Goal: Transaction & Acquisition: Purchase product/service

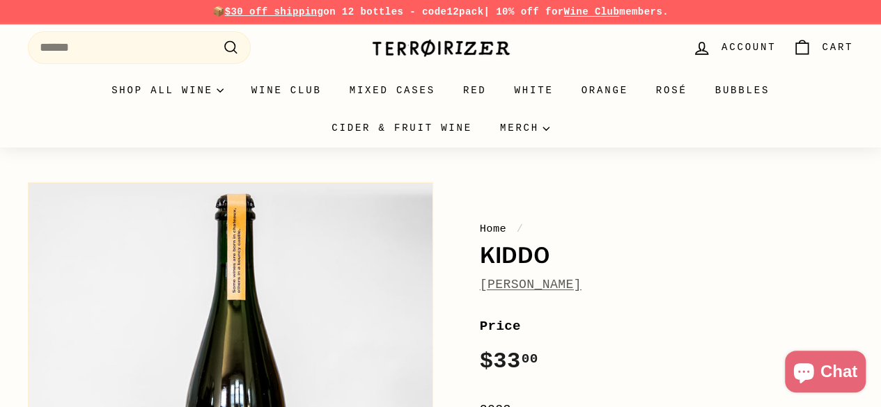
click at [465, 54] on img at bounding box center [440, 48] width 139 height 20
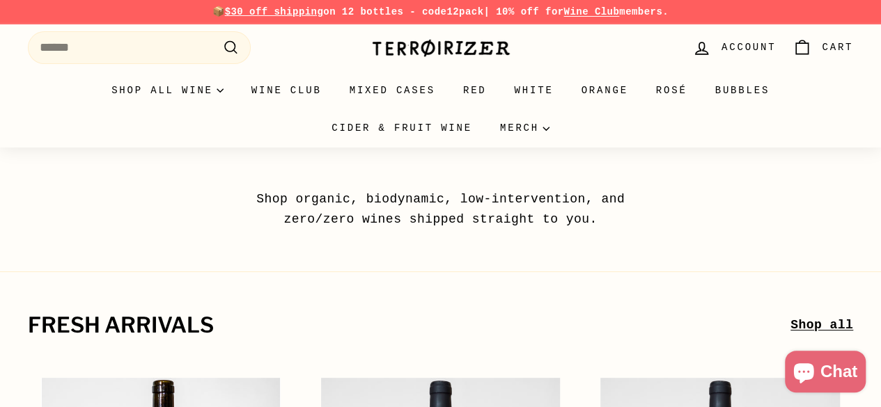
scroll to position [279, 0]
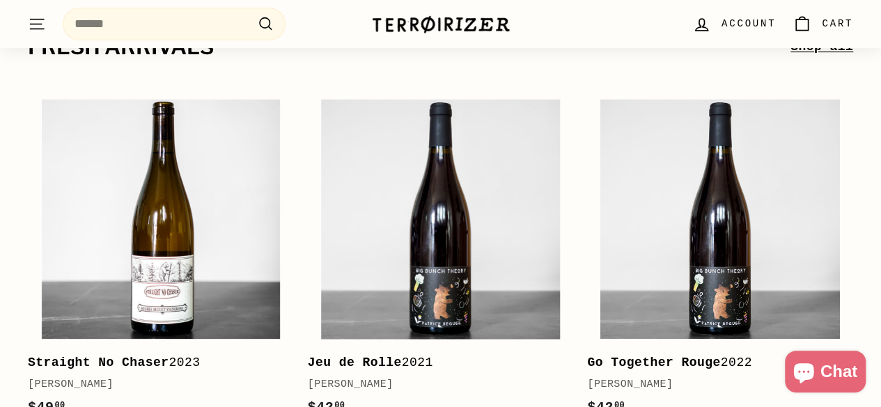
click at [43, 20] on icon "." at bounding box center [37, 20] width 15 height 0
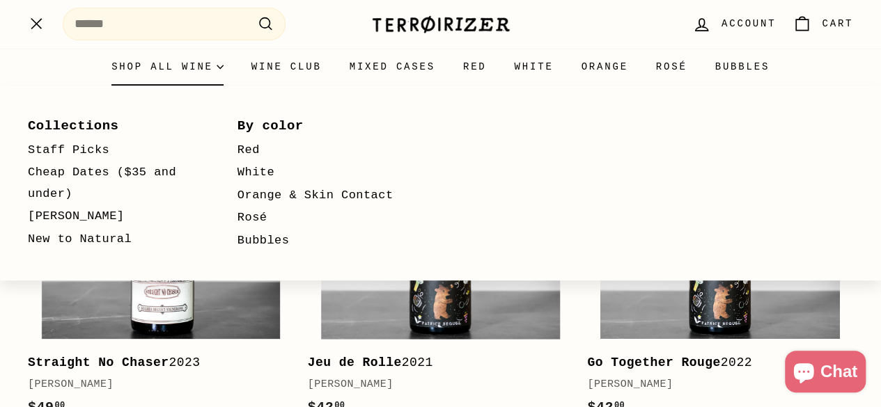
click at [109, 67] on summary "Shop all wine" at bounding box center [168, 67] width 140 height 38
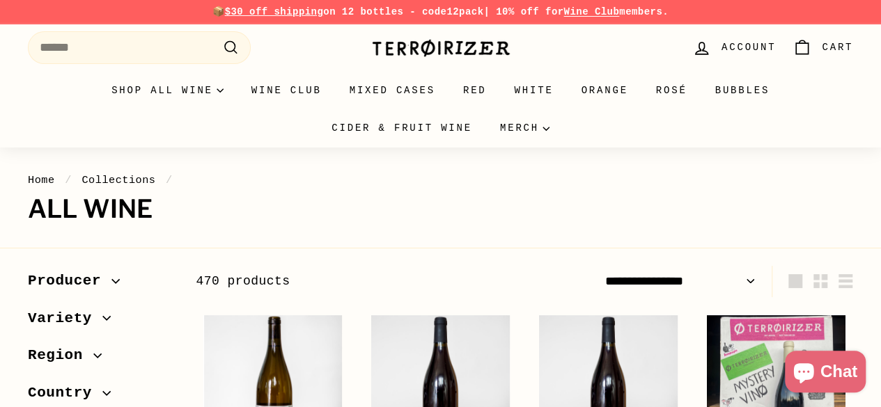
click at [673, 277] on select "**********" at bounding box center [680, 281] width 162 height 31
select select "**********"
click at [599, 266] on select "**********" at bounding box center [680, 281] width 162 height 31
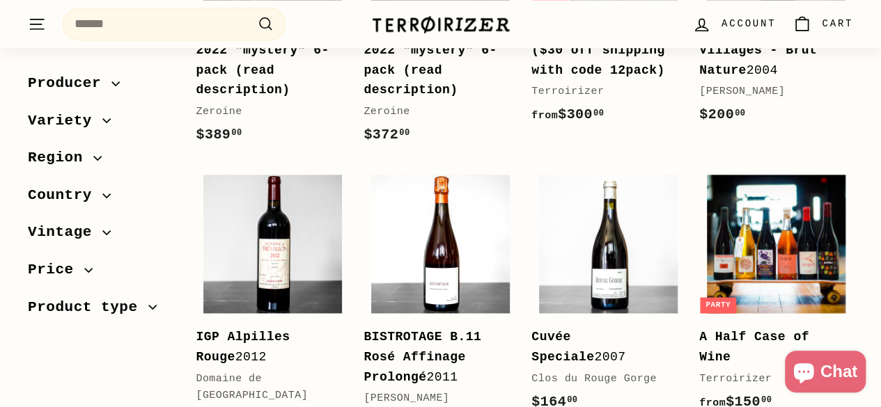
scroll to position [836, 0]
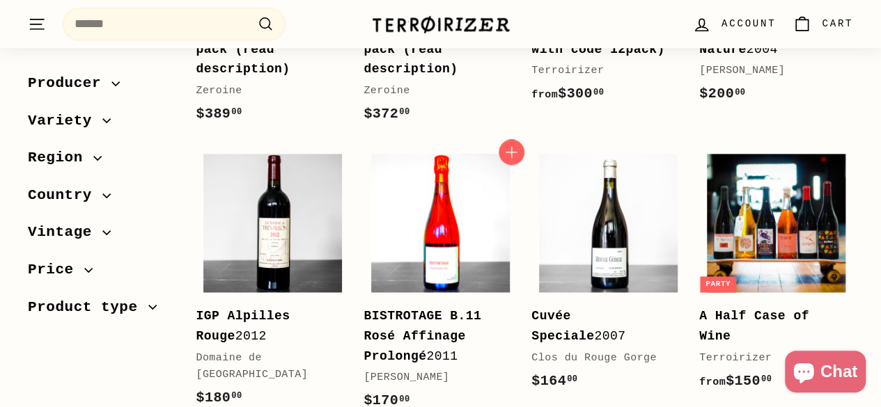
click at [407, 201] on img at bounding box center [440, 223] width 139 height 139
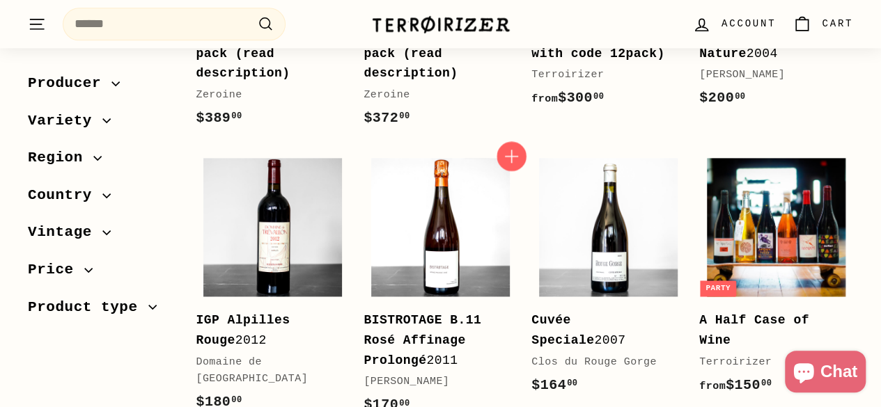
click at [512, 150] on icon "button" at bounding box center [511, 156] width 13 height 13
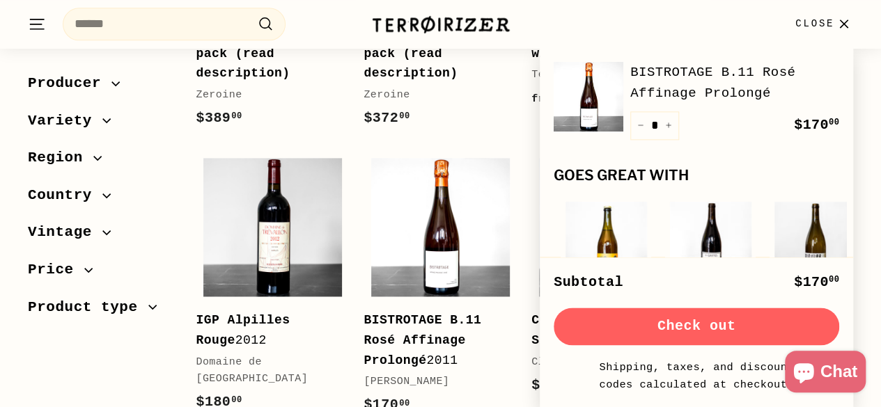
click at [826, 27] on span "Close" at bounding box center [814, 23] width 39 height 15
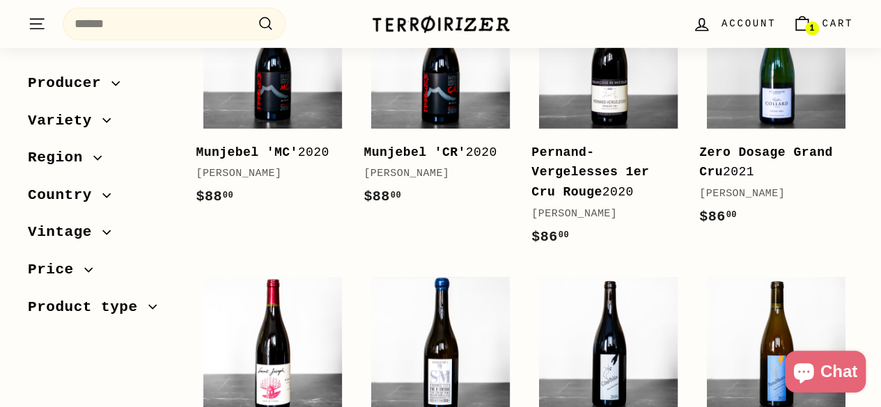
scroll to position [2155, 0]
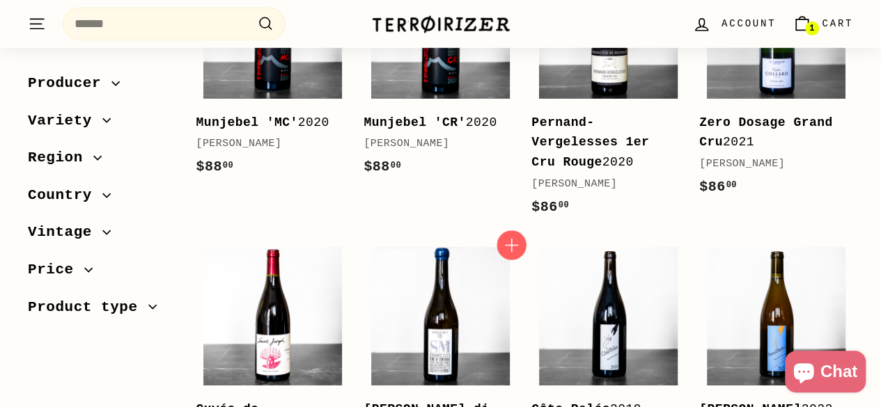
click at [513, 236] on icon "button" at bounding box center [511, 245] width 18 height 18
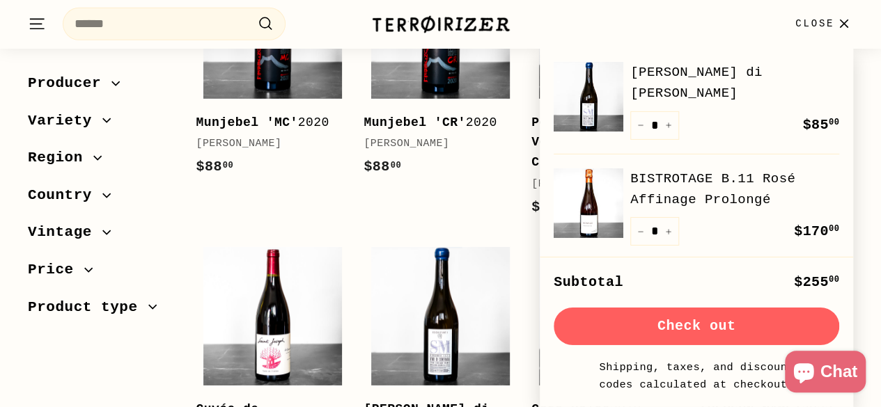
click at [811, 19] on span "Close" at bounding box center [814, 23] width 39 height 15
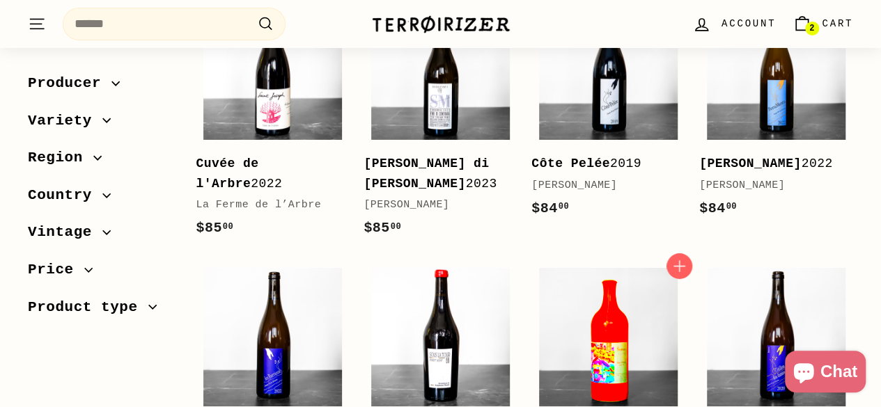
scroll to position [2433, 0]
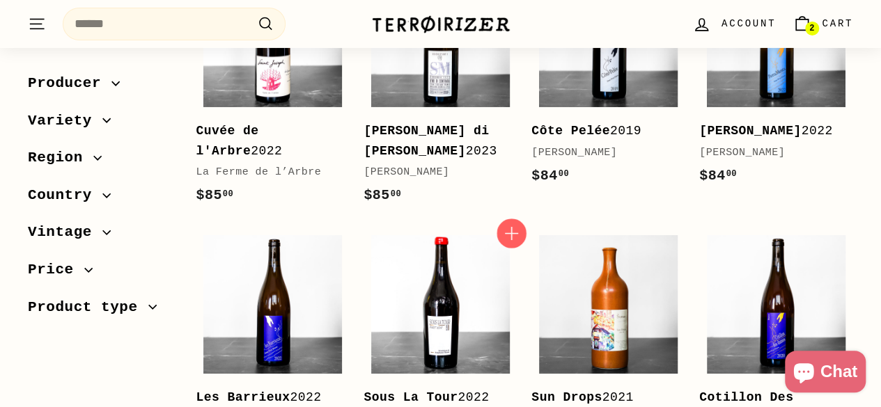
click at [517, 225] on icon "button" at bounding box center [511, 234] width 18 height 18
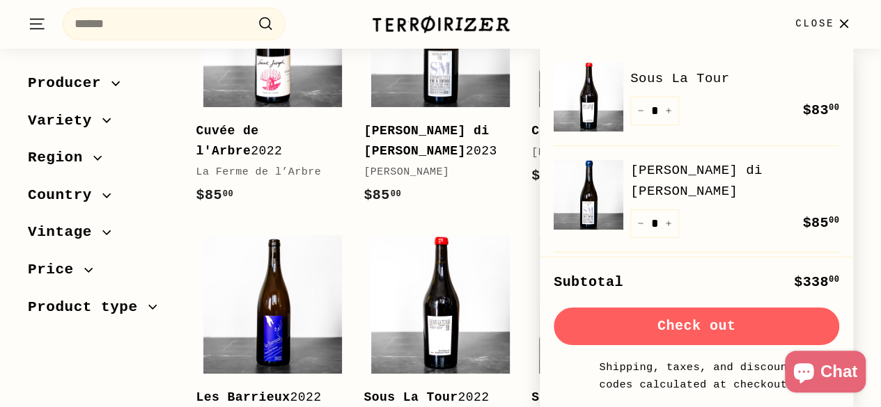
drag, startPoint x: 819, startPoint y: 31, endPoint x: 680, endPoint y: 123, distance: 166.9
click at [819, 31] on span "Close" at bounding box center [814, 23] width 39 height 15
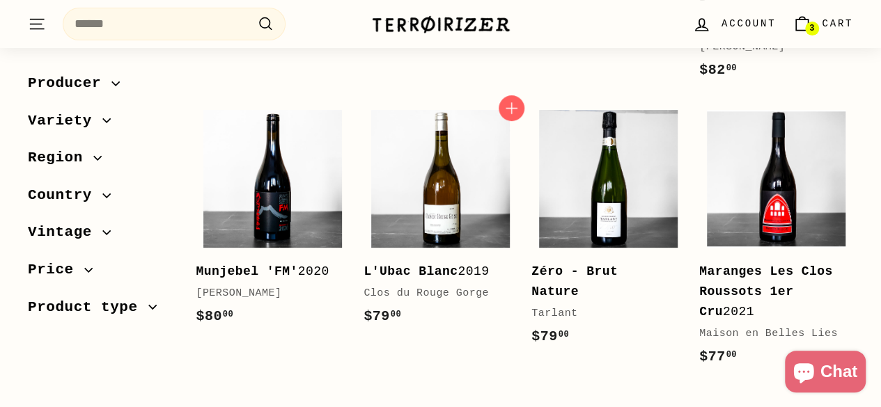
scroll to position [2851, 0]
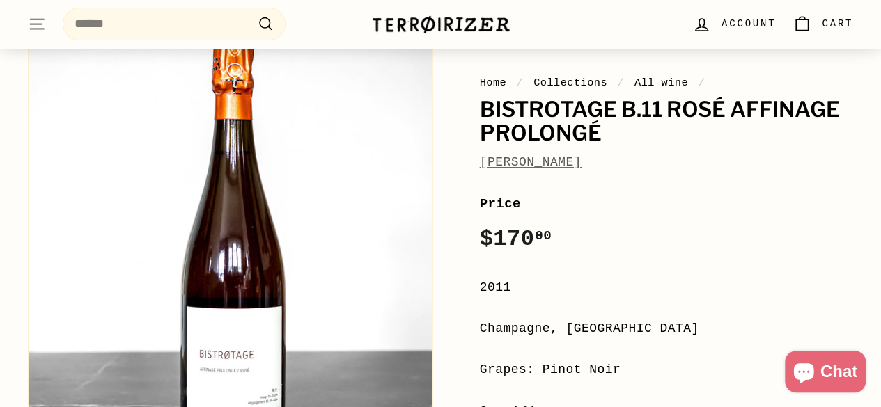
scroll to position [209, 0]
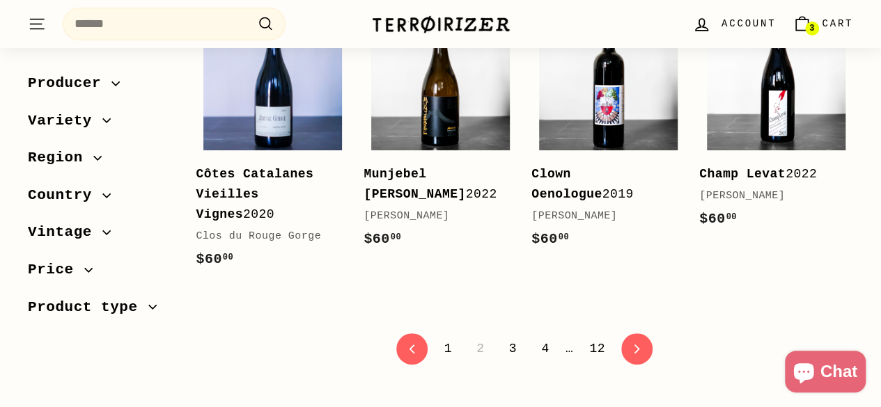
scroll to position [2716, 0]
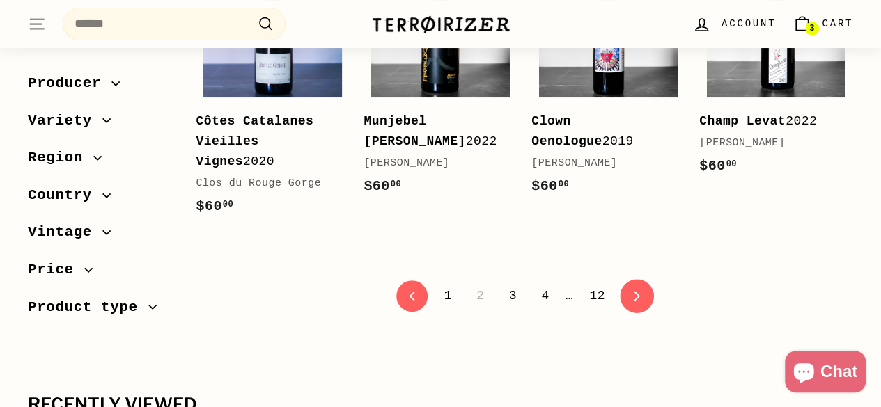
click at [632, 291] on icon "icon-chevron" at bounding box center [637, 296] width 10 height 10
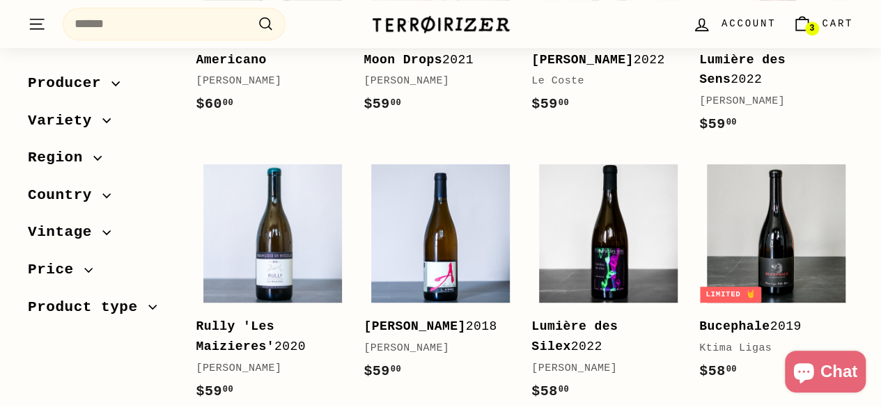
scroll to position [488, 0]
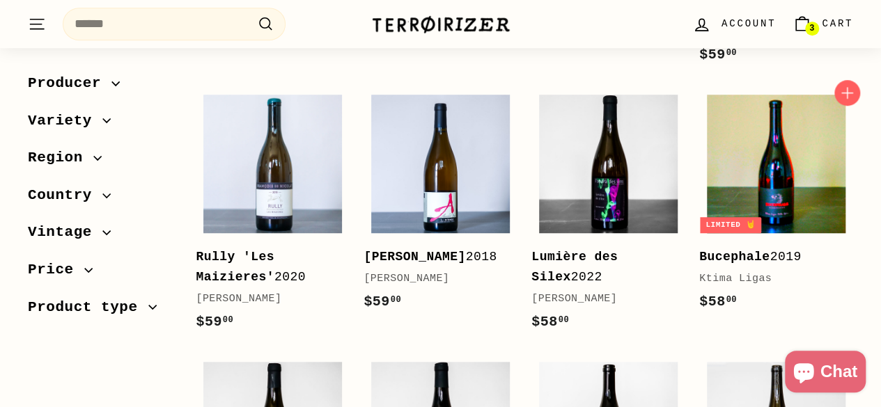
click at [778, 193] on img at bounding box center [776, 164] width 139 height 139
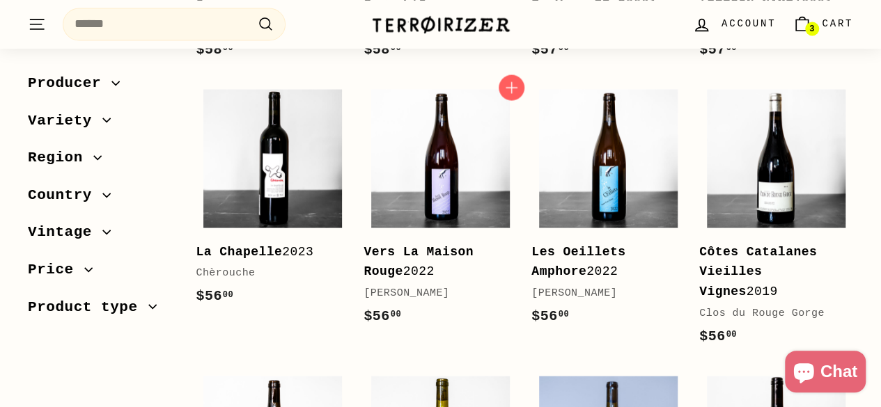
scroll to position [1321, 0]
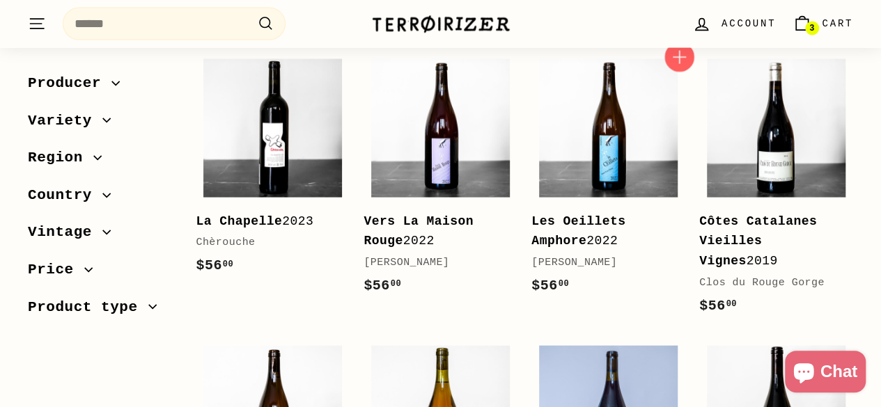
click at [677, 61] on icon "button" at bounding box center [679, 57] width 18 height 18
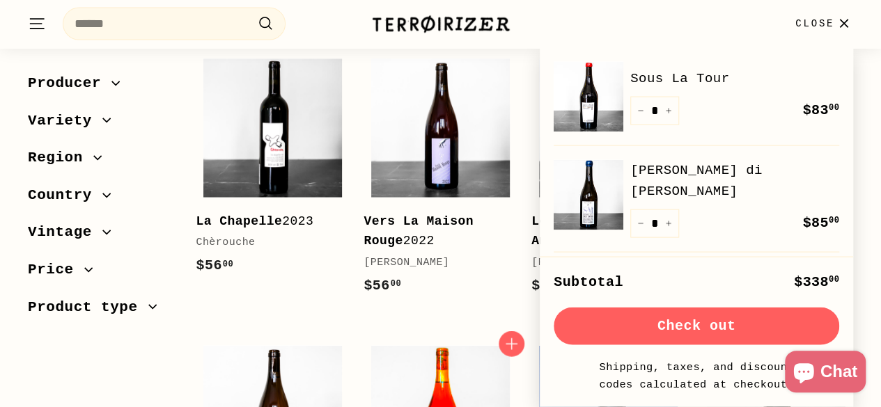
scroll to position [1461, 0]
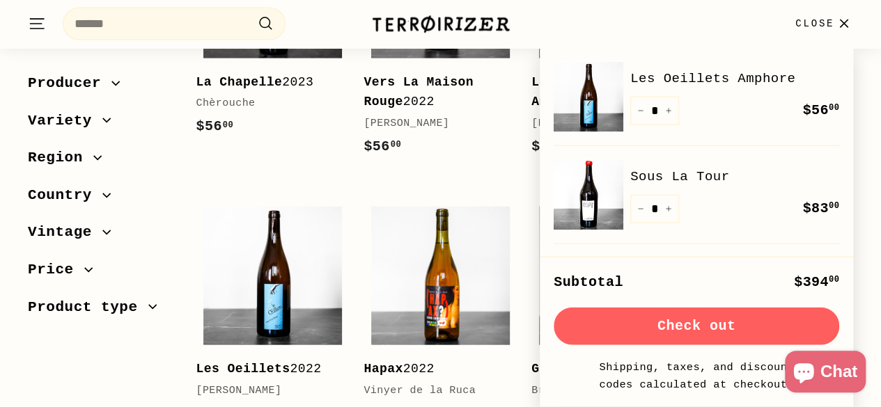
click at [827, 22] on span "Close" at bounding box center [814, 23] width 39 height 15
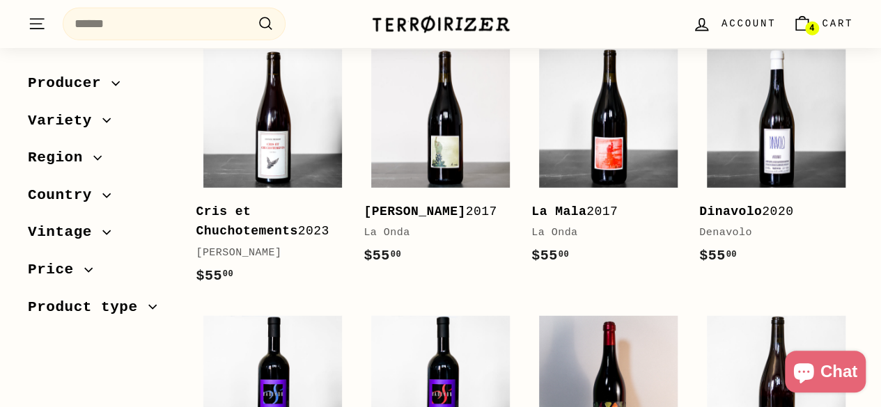
scroll to position [1878, 0]
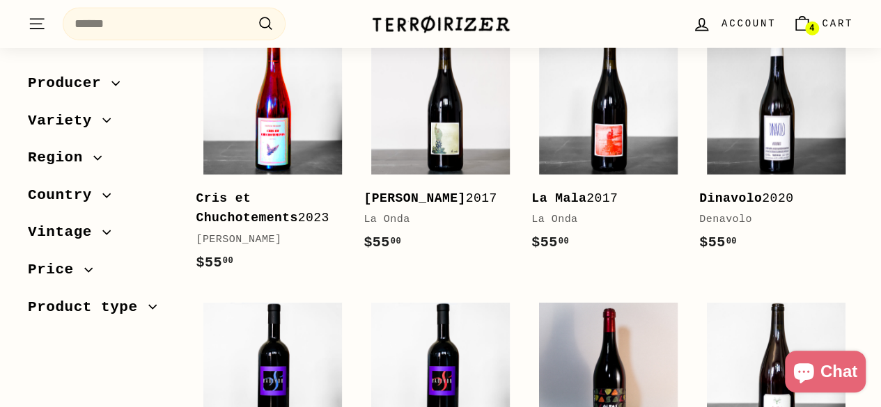
click at [242, 162] on img at bounding box center [272, 105] width 139 height 139
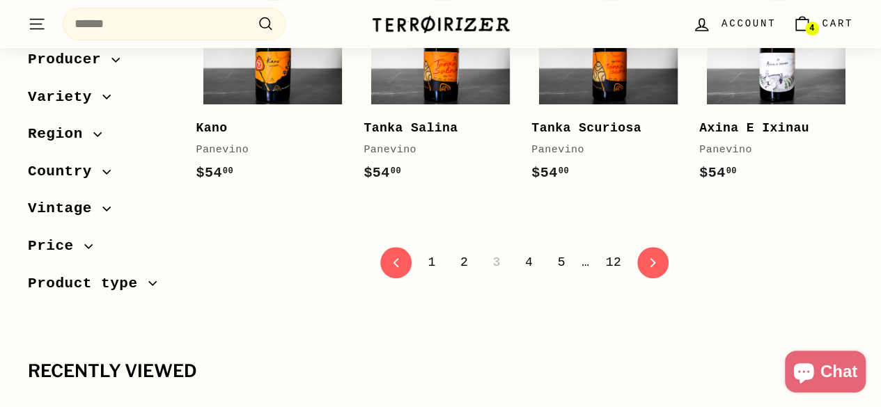
scroll to position [2771, 0]
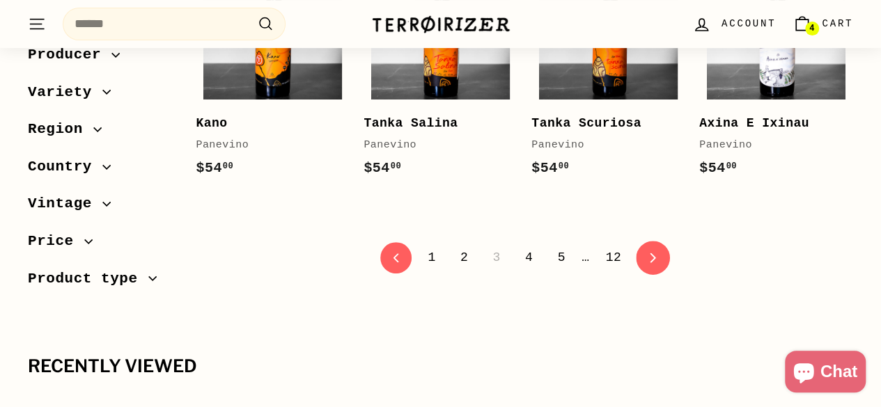
click at [636, 258] on link "icon-chevron Next" at bounding box center [653, 258] width 34 height 34
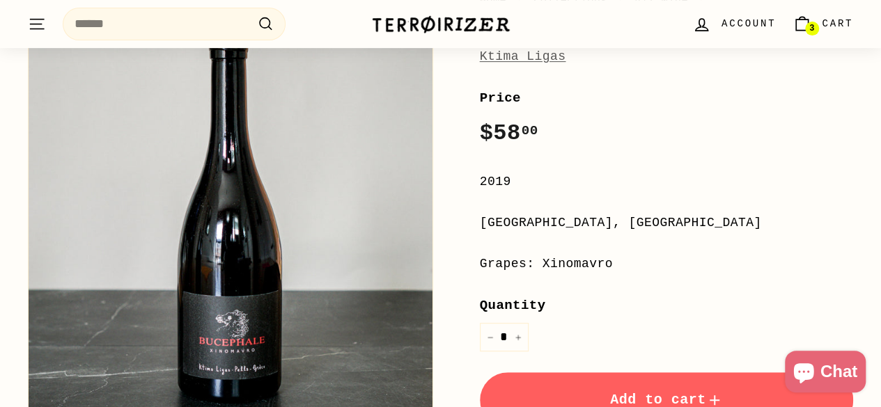
scroll to position [279, 0]
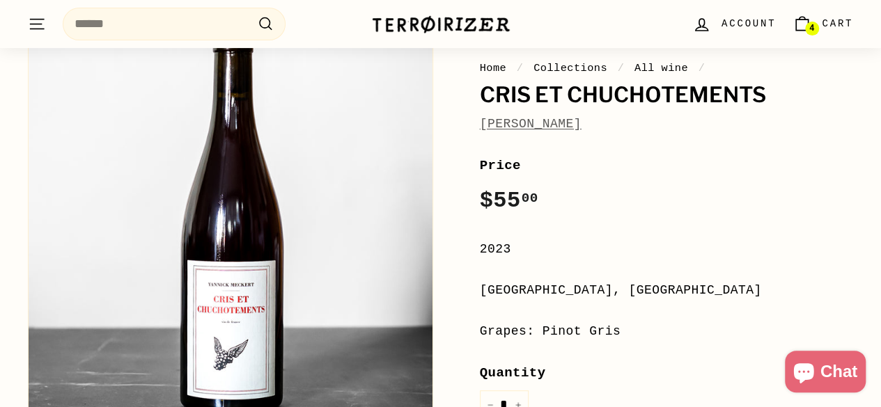
scroll to position [139, 0]
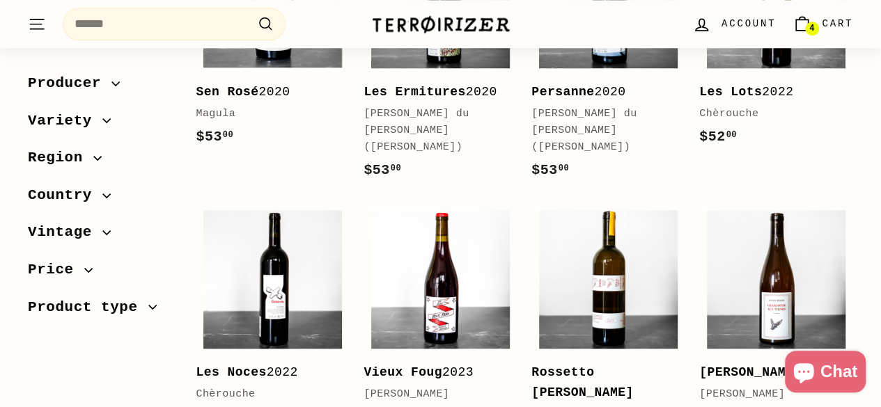
scroll to position [696, 0]
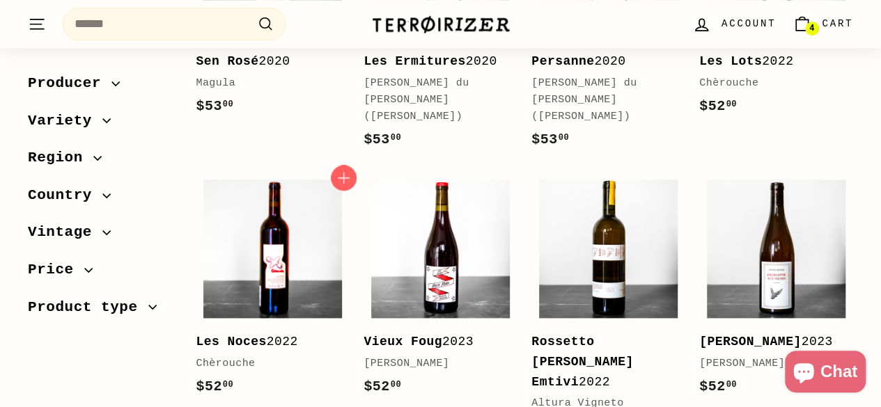
click at [288, 212] on img at bounding box center [272, 249] width 139 height 139
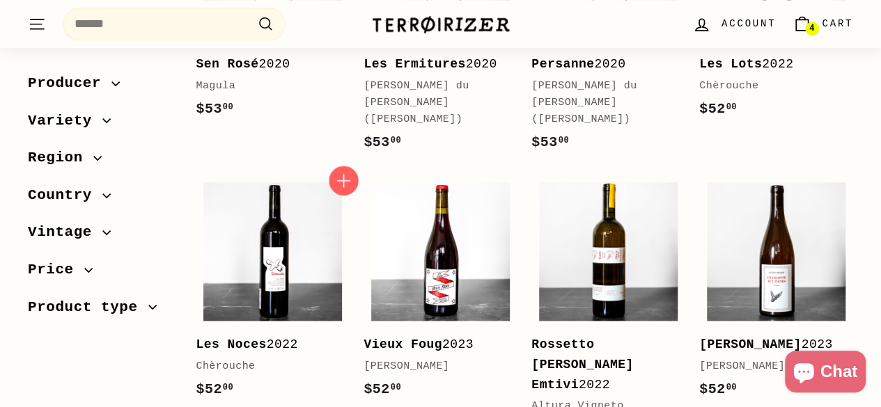
click at [344, 174] on icon "button" at bounding box center [343, 180] width 13 height 13
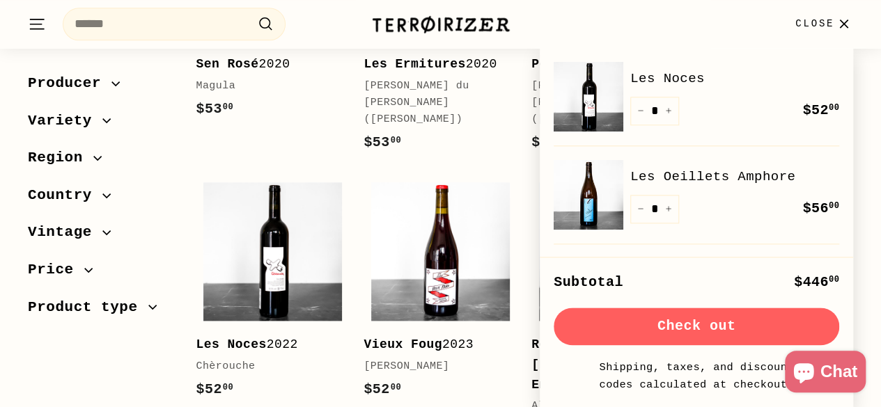
click at [813, 22] on span "Close" at bounding box center [814, 23] width 39 height 15
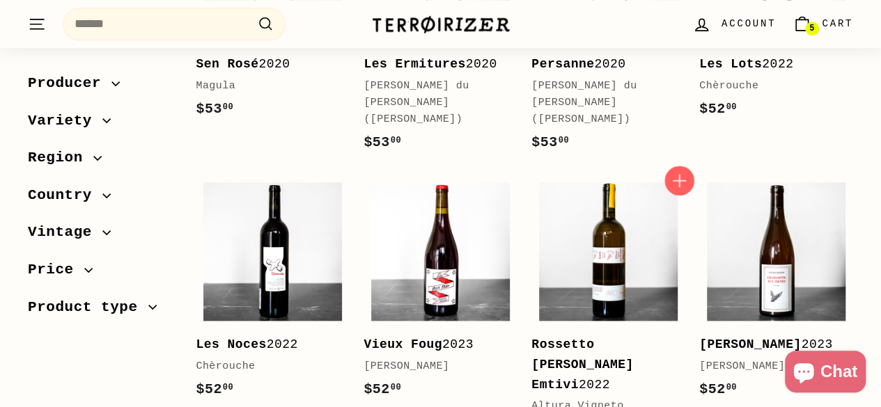
click at [673, 171] on icon "button" at bounding box center [679, 180] width 18 height 18
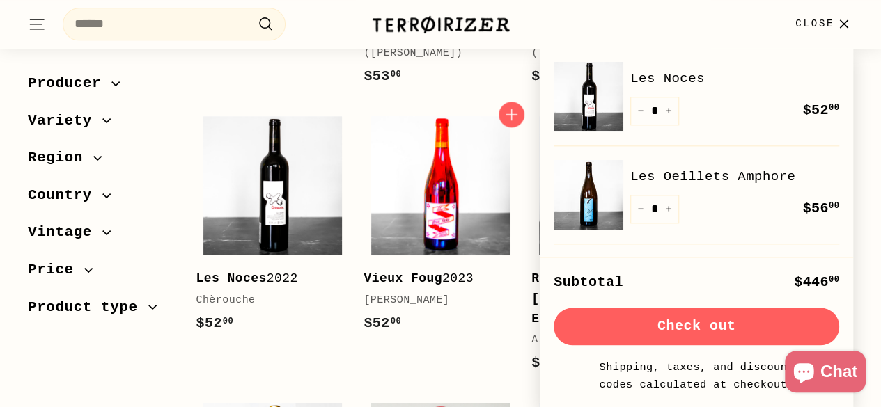
scroll to position [972, 0]
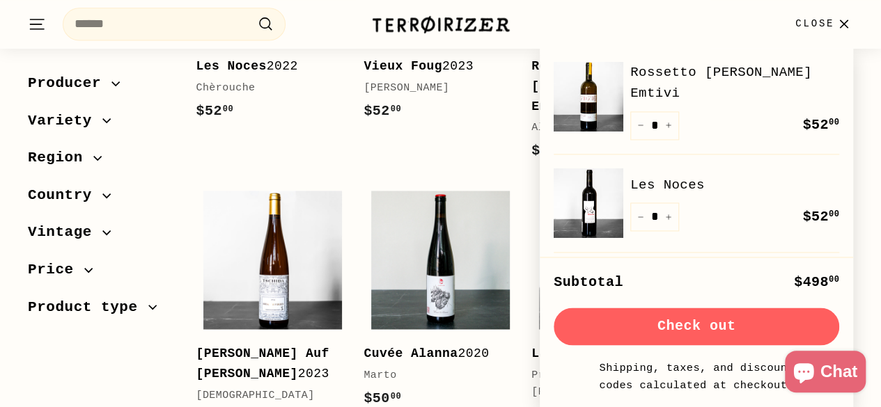
click at [818, 24] on span "Close" at bounding box center [814, 23] width 39 height 15
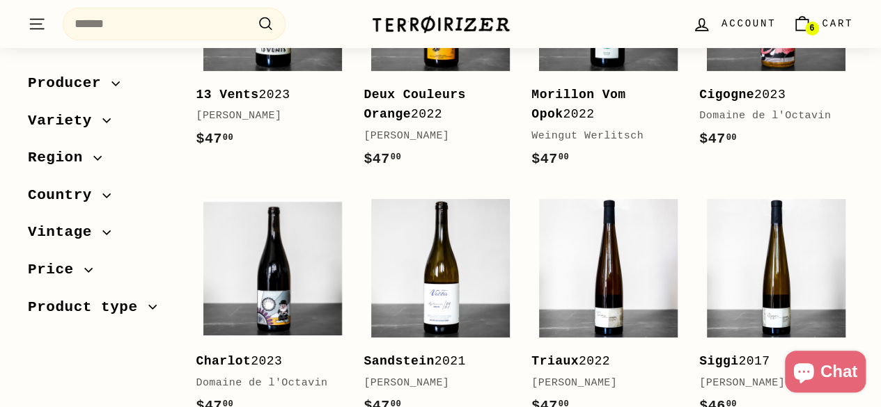
scroll to position [2713, 0]
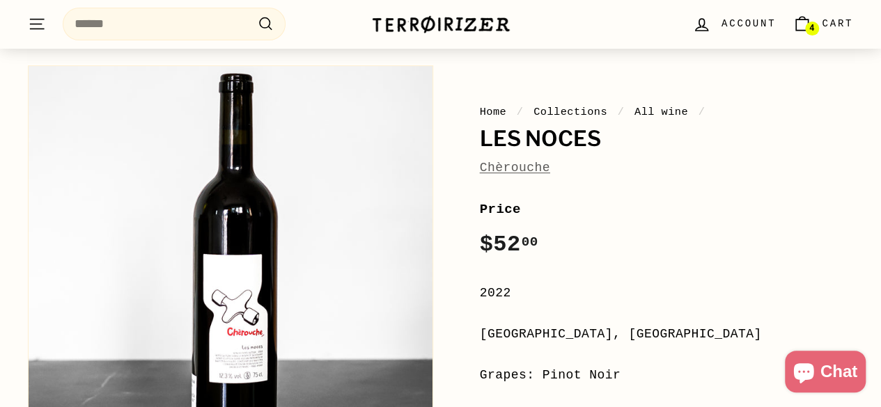
scroll to position [279, 0]
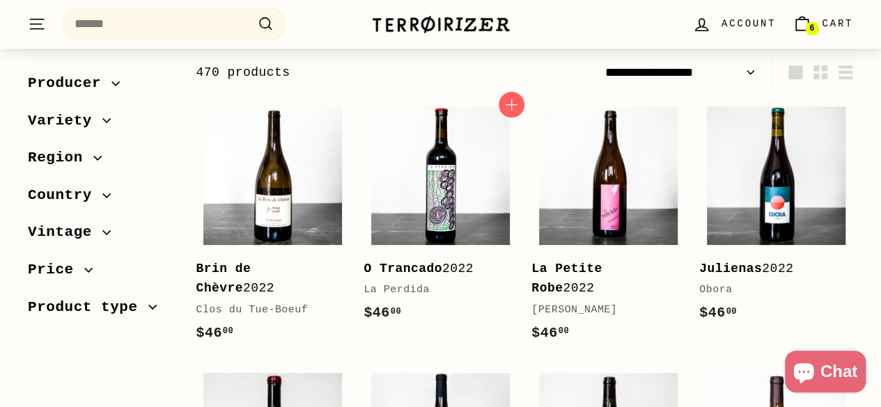
scroll to position [209, 0]
click at [467, 240] on img at bounding box center [440, 176] width 139 height 139
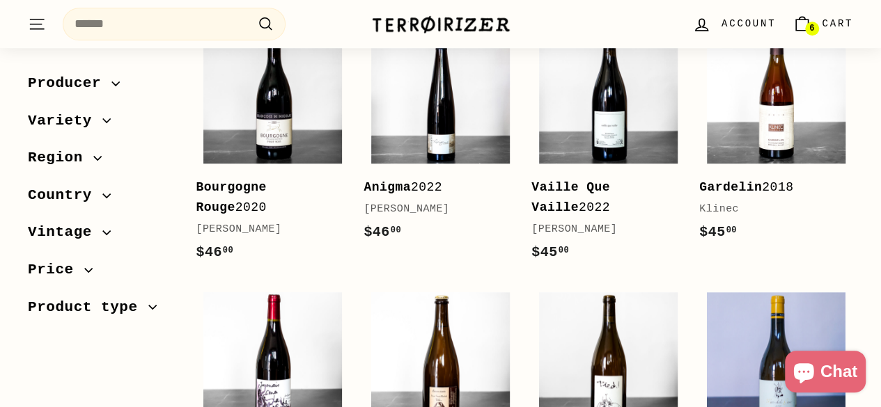
scroll to position [766, 0]
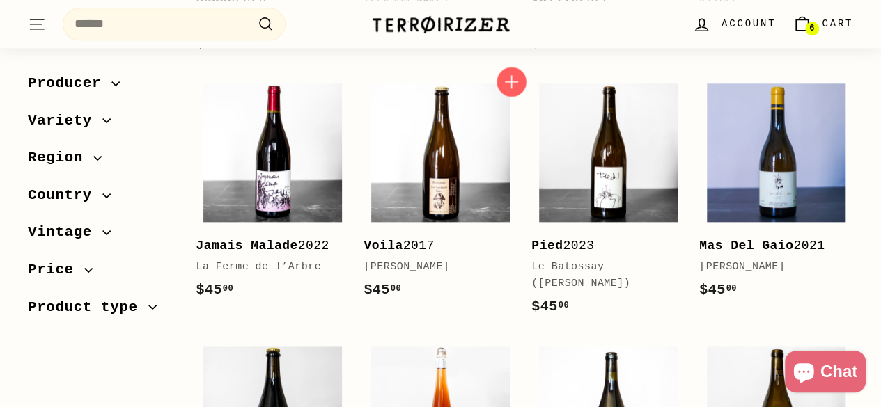
click at [517, 72] on icon "button" at bounding box center [511, 81] width 18 height 18
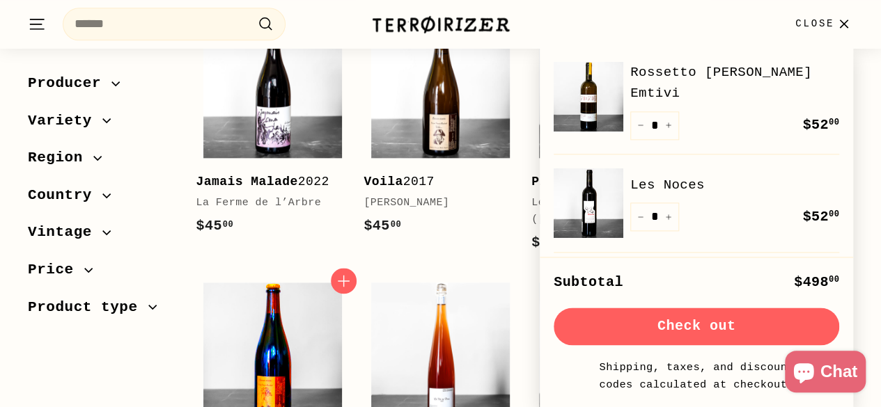
scroll to position [905, 0]
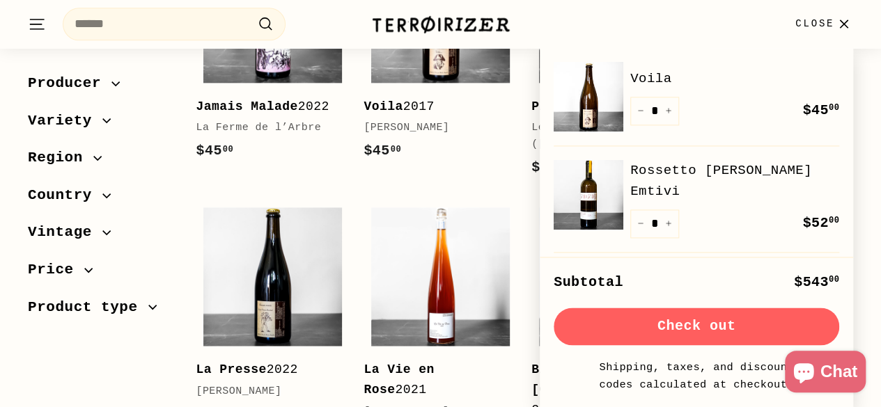
click at [842, 19] on icon "button" at bounding box center [843, 24] width 19 height 19
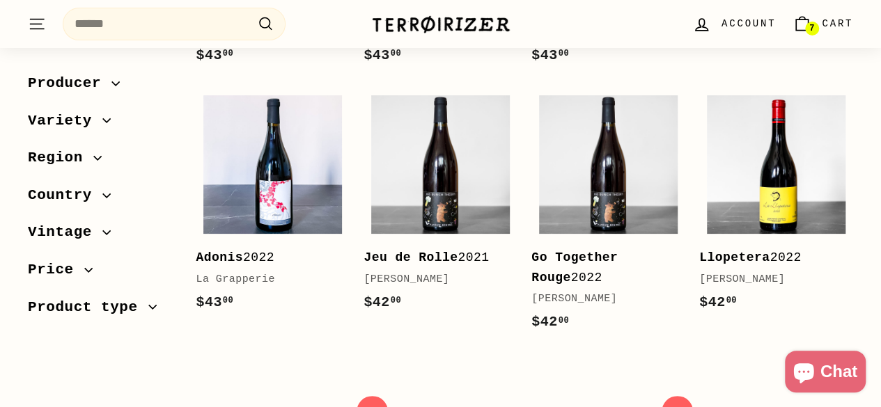
scroll to position [2716, 0]
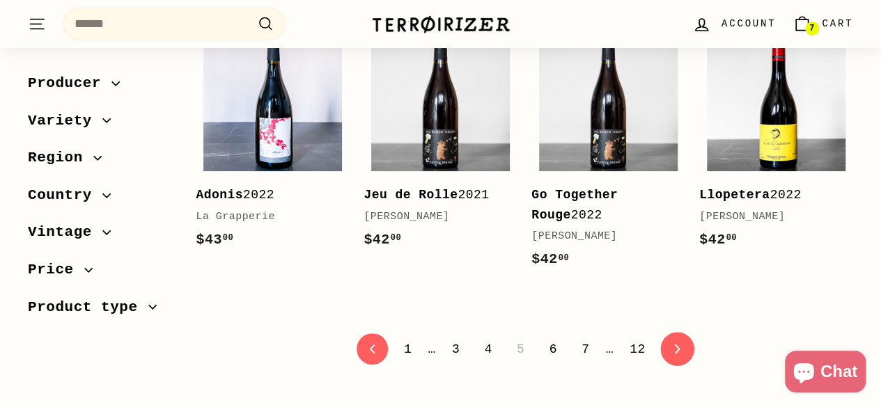
click at [664, 333] on link "icon-chevron Next" at bounding box center [677, 350] width 34 height 34
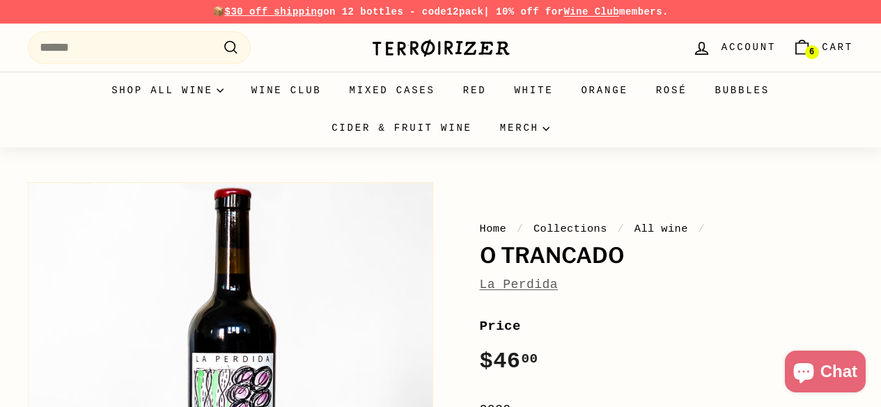
scroll to position [209, 0]
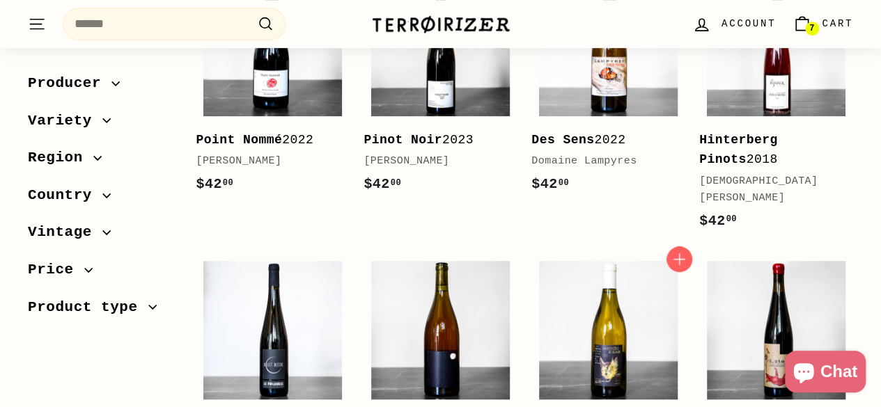
scroll to position [209, 0]
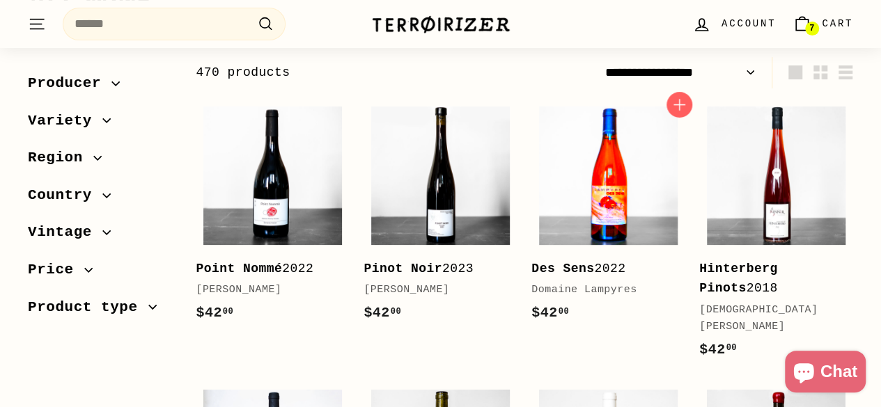
click at [631, 146] on img at bounding box center [608, 176] width 139 height 139
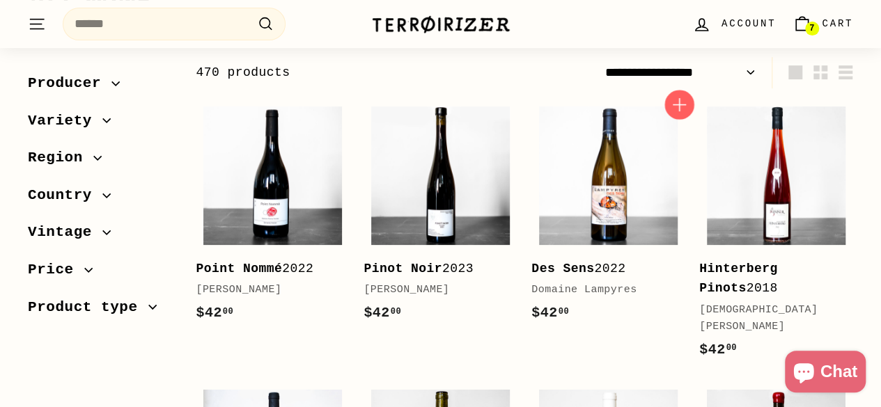
click at [679, 98] on icon "button" at bounding box center [679, 104] width 13 height 13
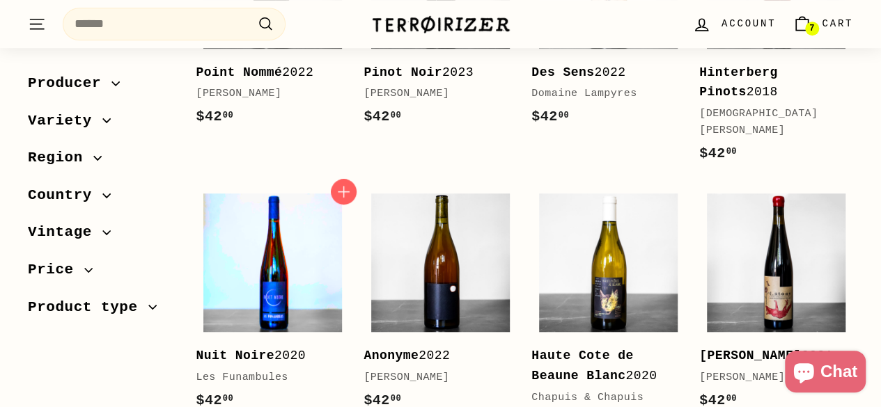
scroll to position [418, 0]
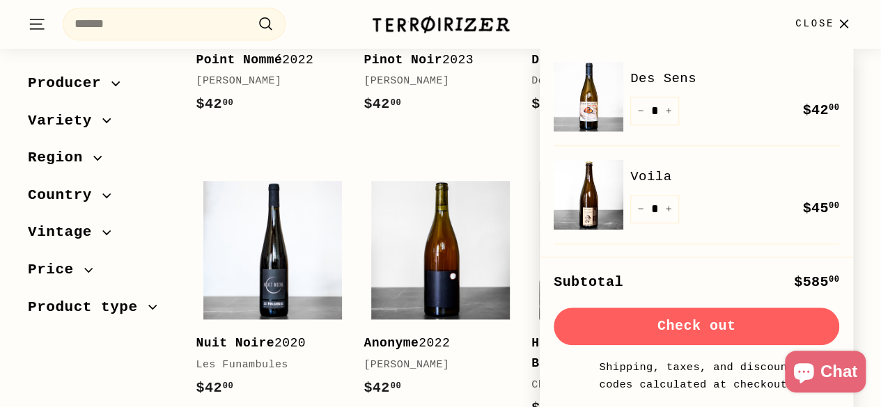
click at [827, 24] on span "Close" at bounding box center [814, 23] width 39 height 15
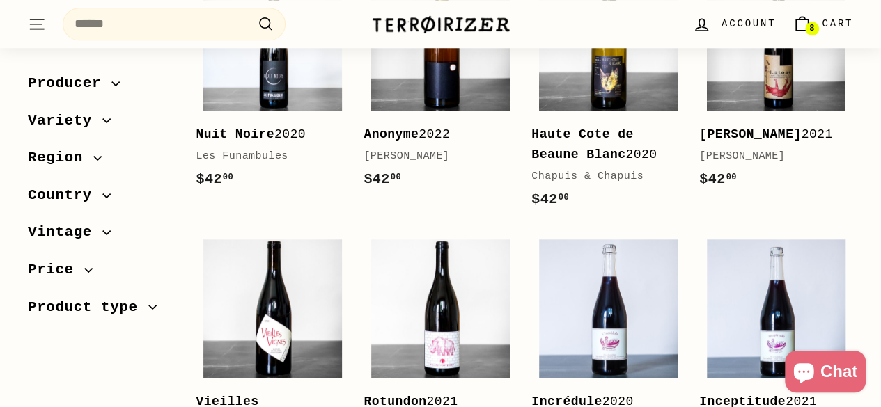
scroll to position [696, 0]
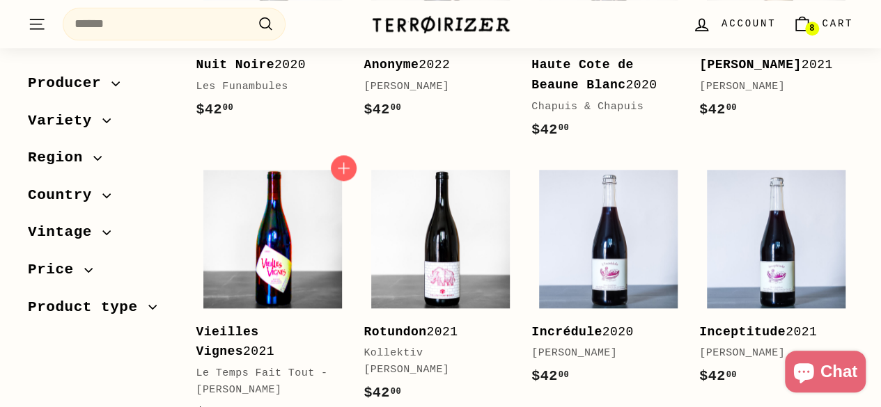
click at [268, 265] on img at bounding box center [272, 239] width 139 height 139
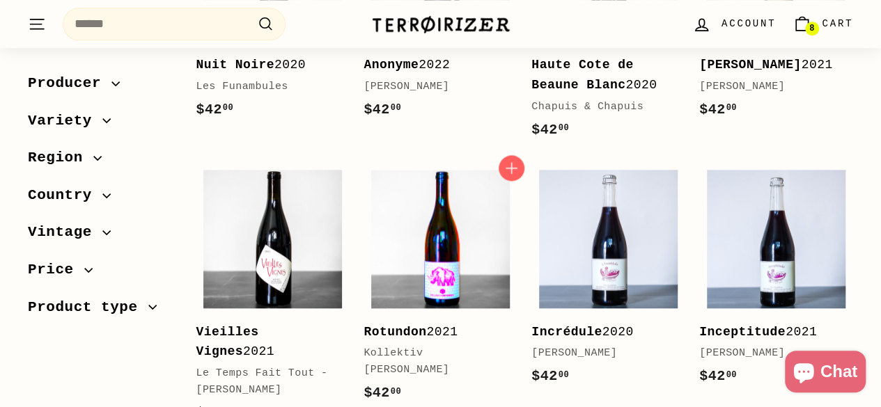
scroll to position [694, 0]
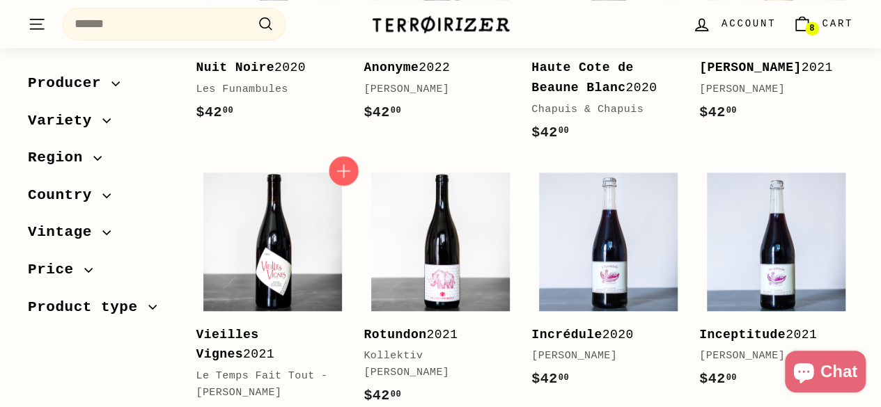
click at [333, 159] on span "Add to cart" at bounding box center [344, 171] width 30 height 30
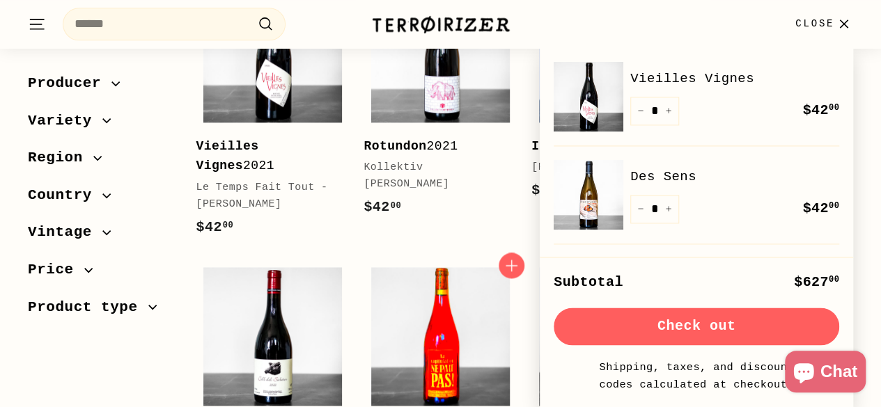
scroll to position [903, 0]
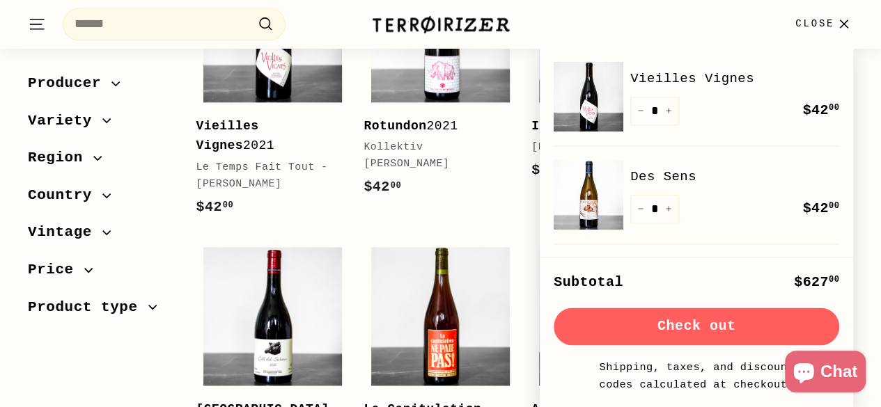
click at [820, 24] on span "Close" at bounding box center [814, 23] width 39 height 15
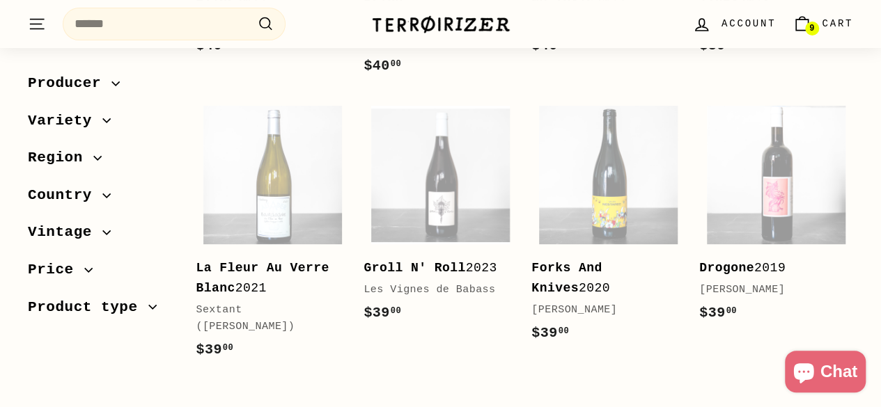
scroll to position [2713, 0]
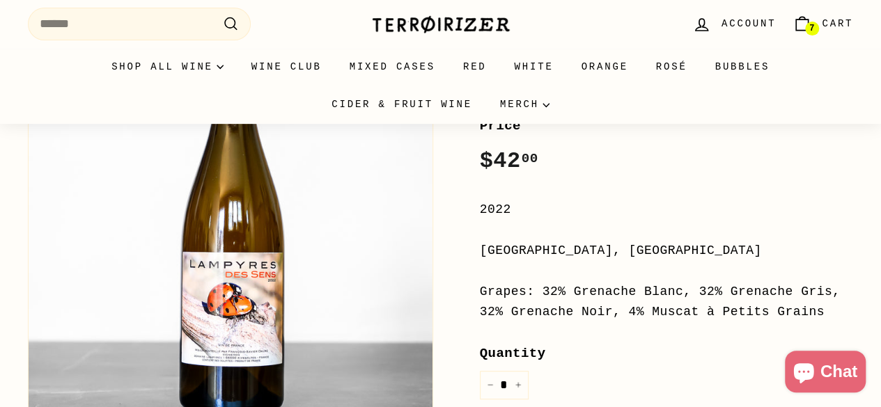
scroll to position [209, 0]
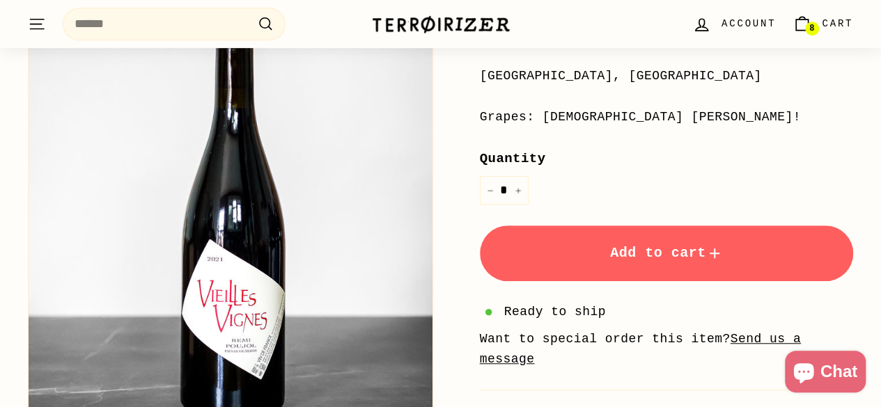
scroll to position [418, 0]
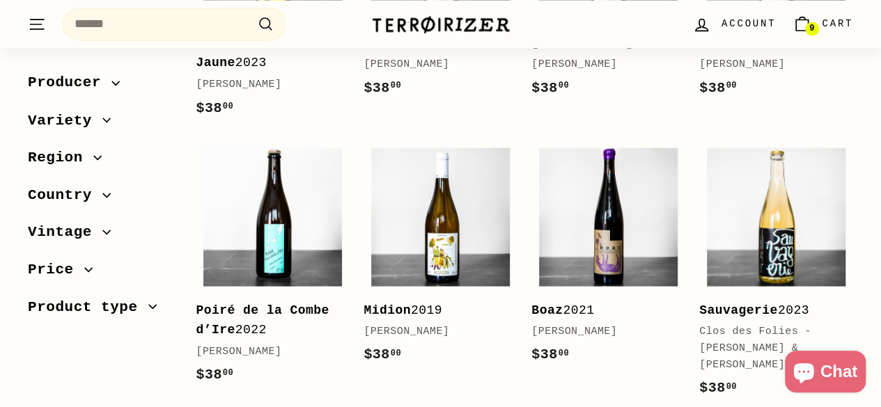
scroll to position [1254, 0]
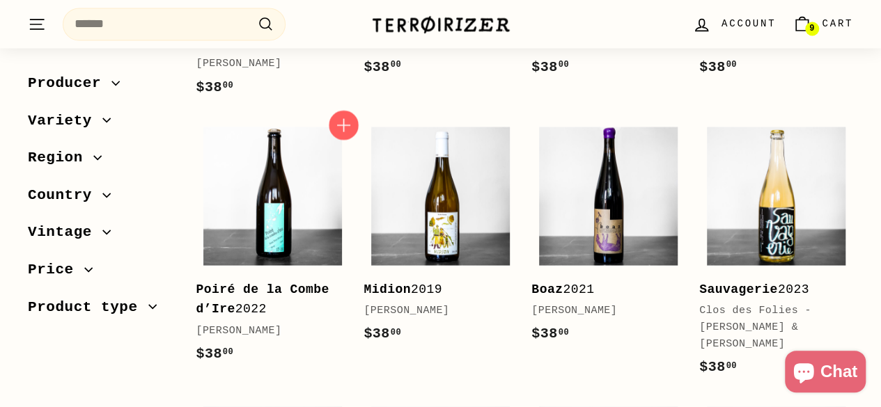
click at [339, 116] on icon "button" at bounding box center [344, 125] width 18 height 18
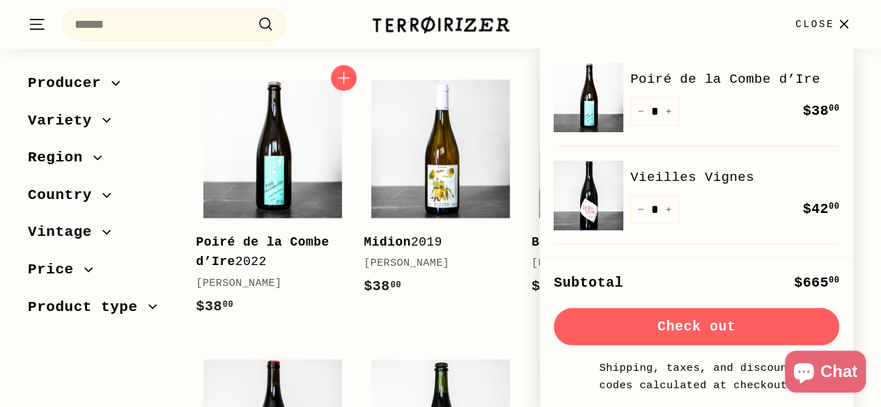
scroll to position [1323, 0]
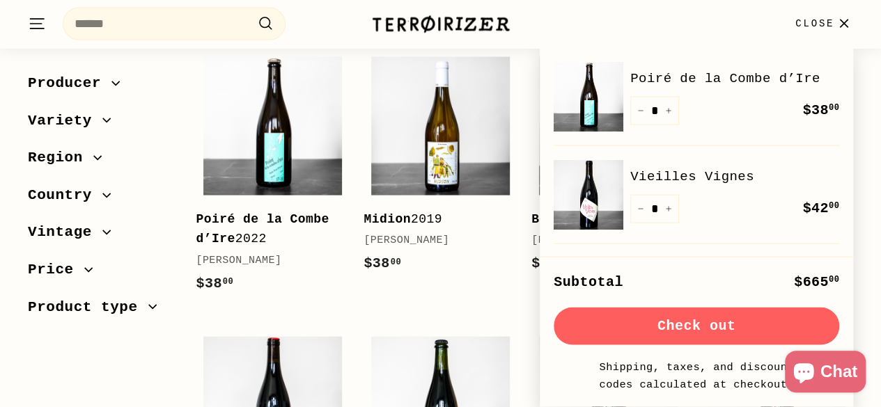
click at [841, 24] on icon "button" at bounding box center [843, 24] width 19 height 19
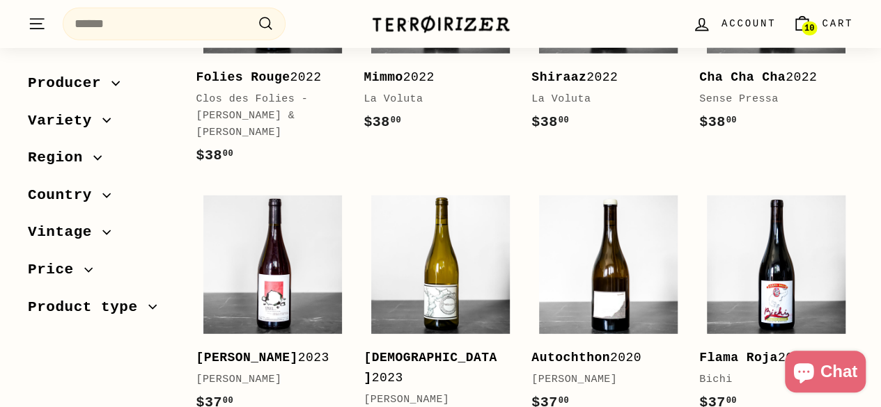
scroll to position [1811, 0]
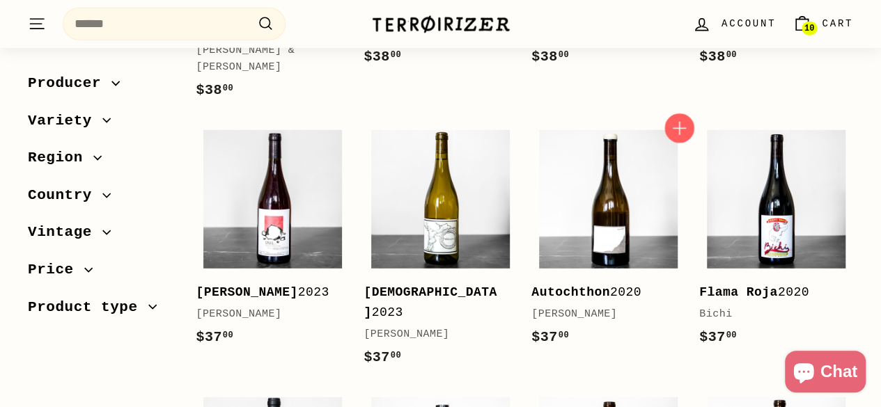
click at [687, 119] on icon "button" at bounding box center [679, 128] width 18 height 18
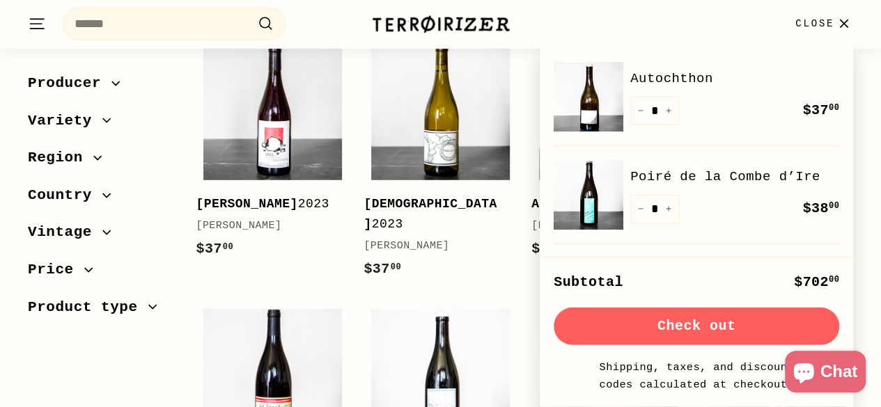
scroll to position [1950, 0]
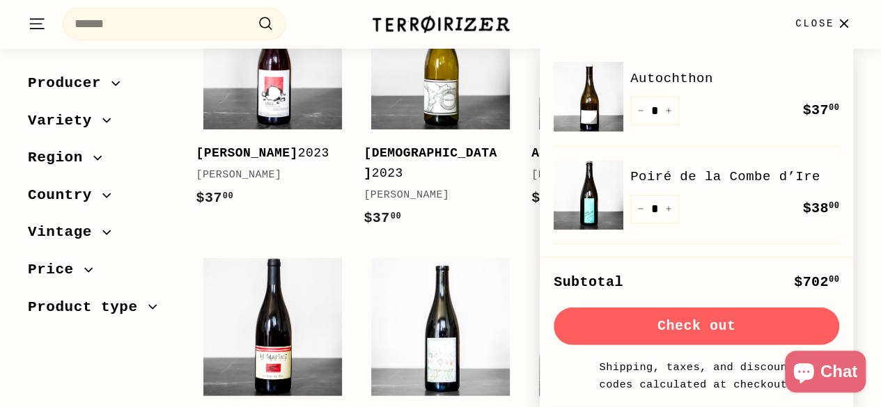
click at [843, 23] on icon "button" at bounding box center [844, 24] width 8 height 8
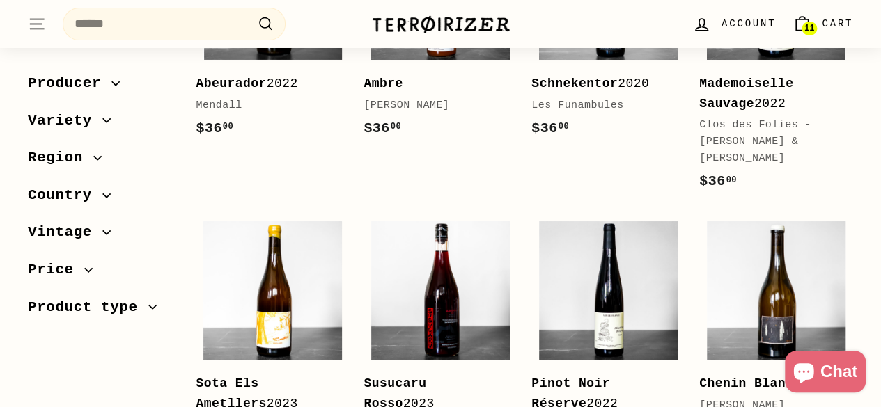
scroll to position [2577, 0]
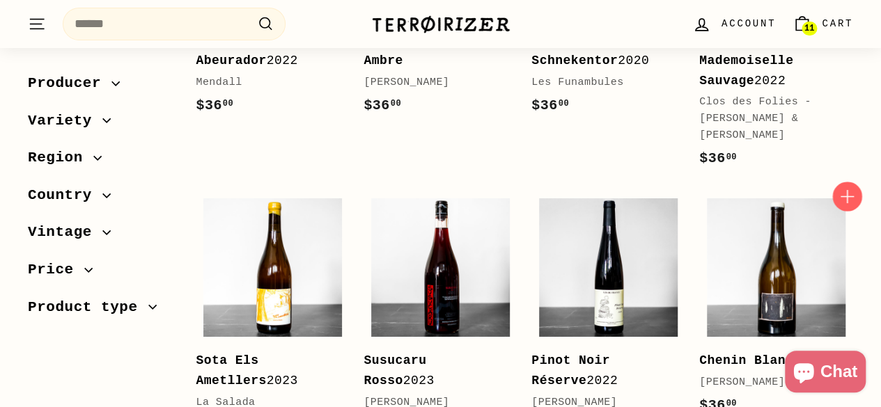
click at [847, 188] on icon "button" at bounding box center [847, 197] width 18 height 18
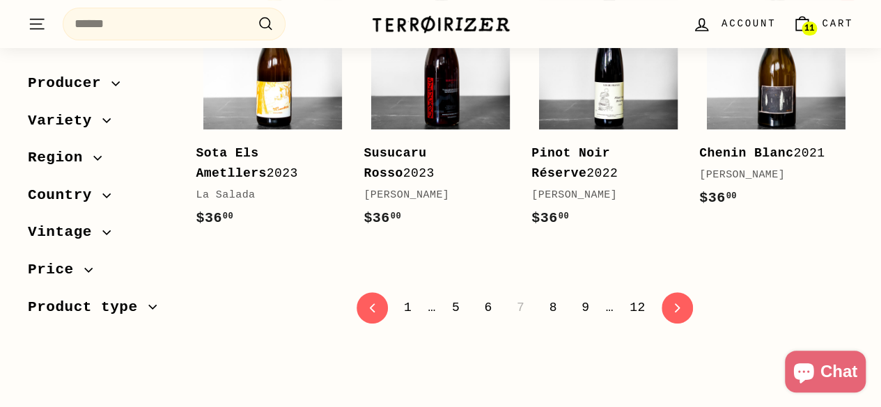
scroll to position [2786, 0]
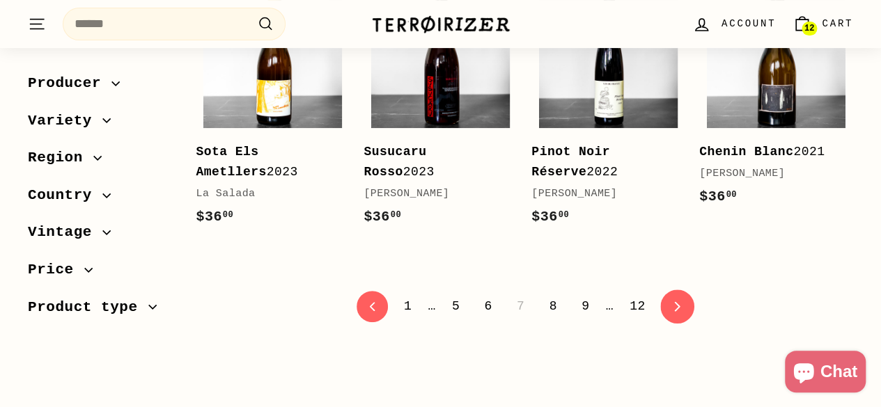
click at [673, 302] on icon "icon-chevron" at bounding box center [677, 307] width 10 height 10
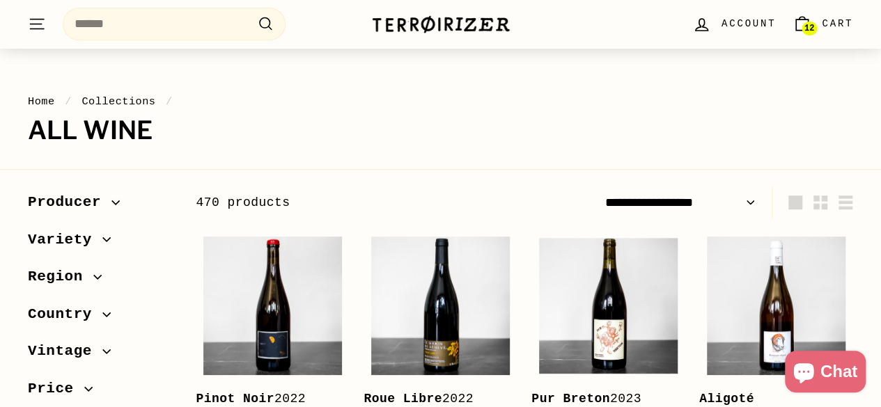
scroll to position [139, 0]
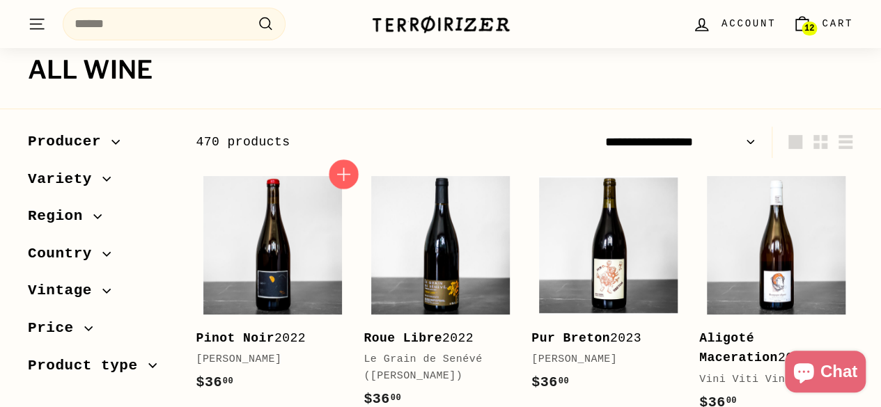
click at [341, 175] on icon "button" at bounding box center [344, 174] width 18 height 18
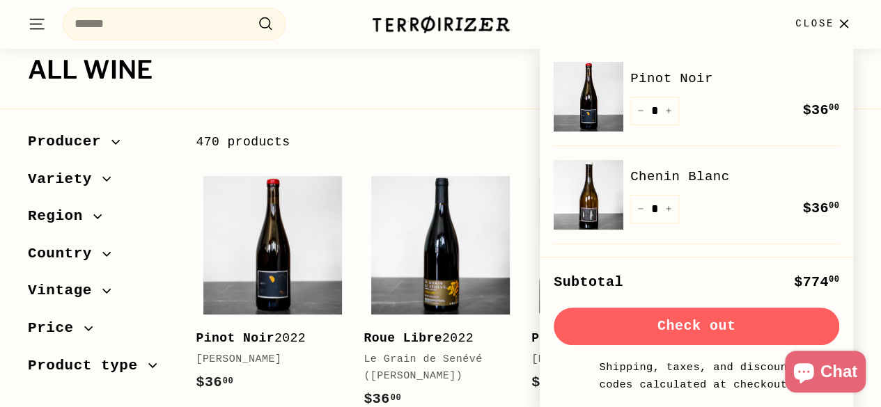
drag, startPoint x: 832, startPoint y: 27, endPoint x: 715, endPoint y: 83, distance: 129.6
click at [832, 27] on span "Close" at bounding box center [814, 23] width 39 height 15
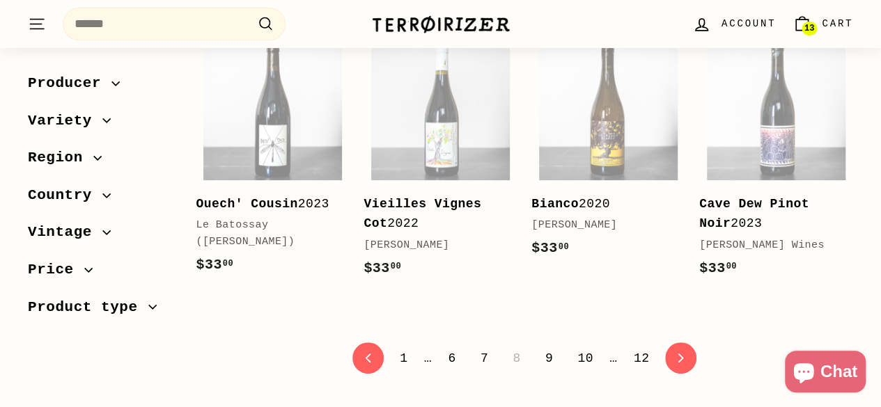
scroll to position [2716, 0]
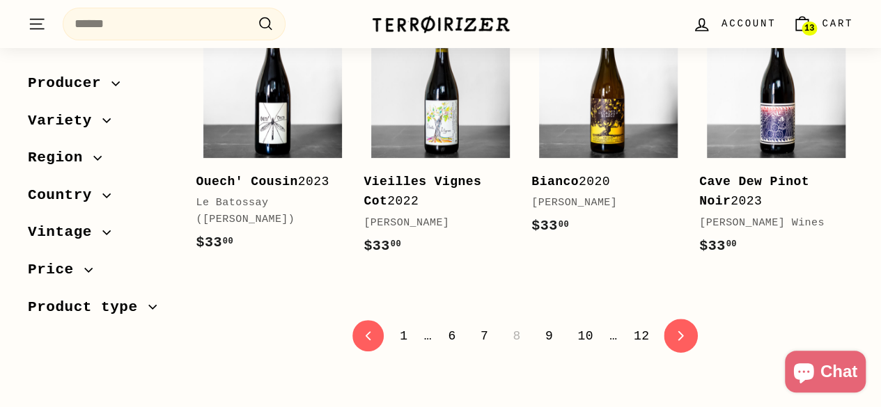
click at [676, 332] on icon "icon-chevron" at bounding box center [681, 337] width 10 height 10
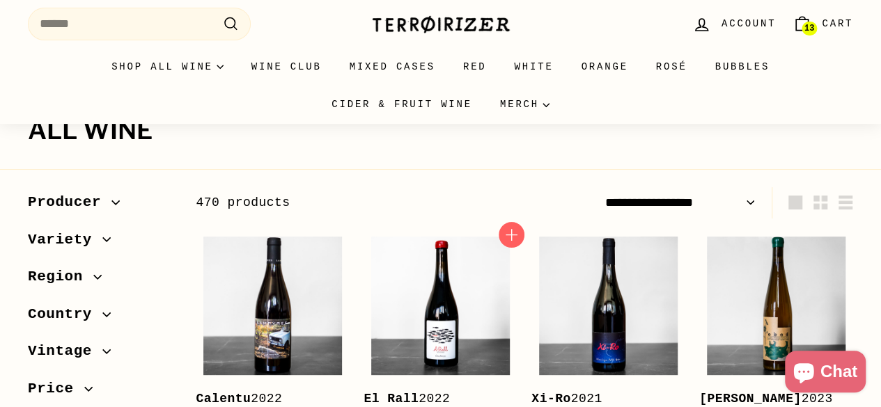
scroll to position [209, 0]
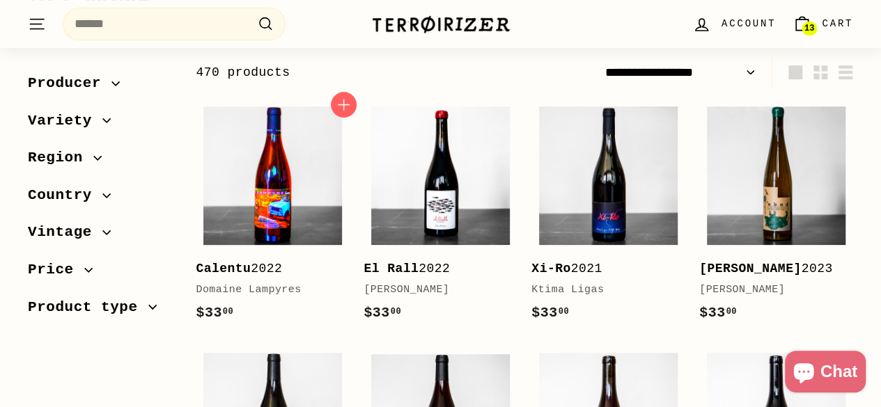
click at [240, 204] on img at bounding box center [272, 176] width 139 height 139
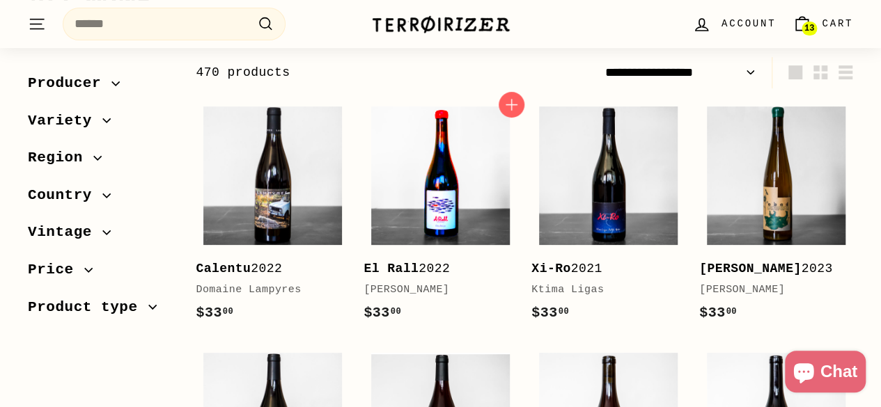
click at [459, 205] on img at bounding box center [440, 176] width 139 height 139
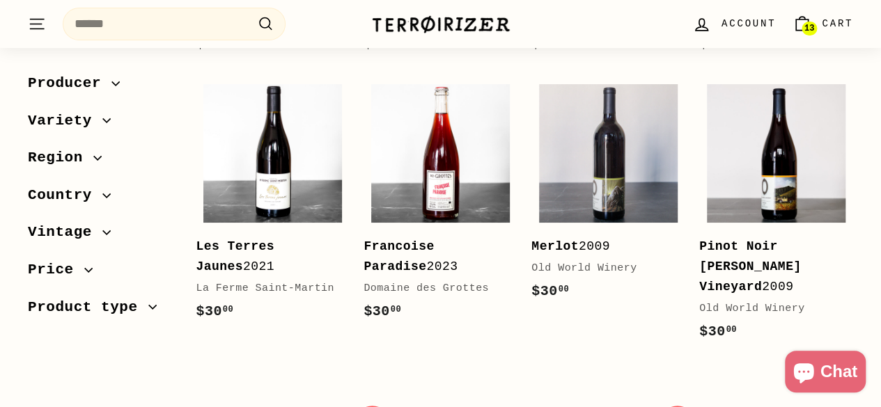
scroll to position [2647, 0]
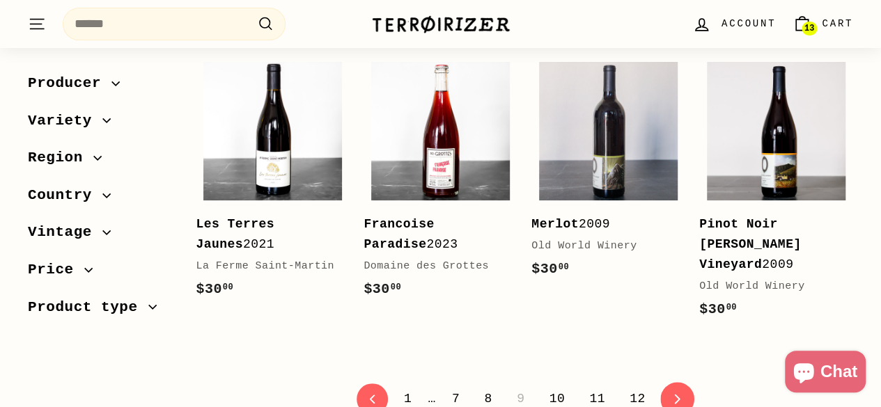
click at [664, 382] on link "icon-chevron Next" at bounding box center [677, 399] width 34 height 34
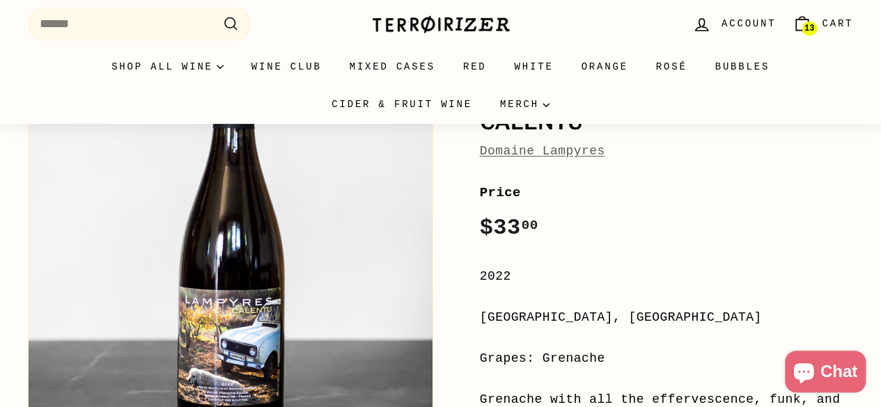
scroll to position [209, 0]
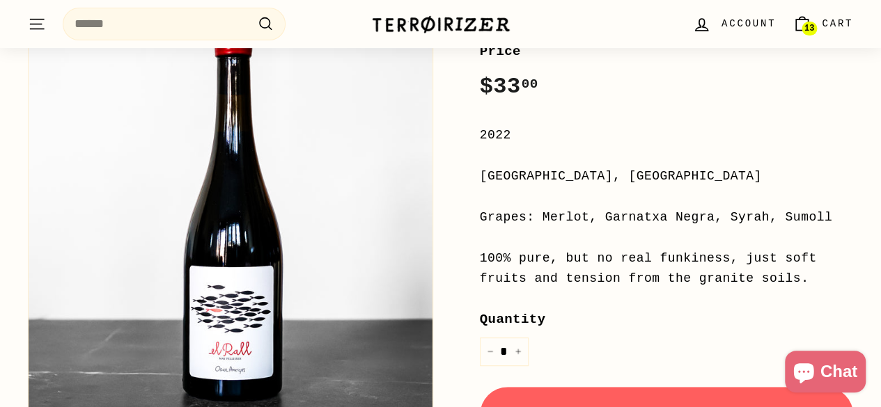
scroll to position [279, 0]
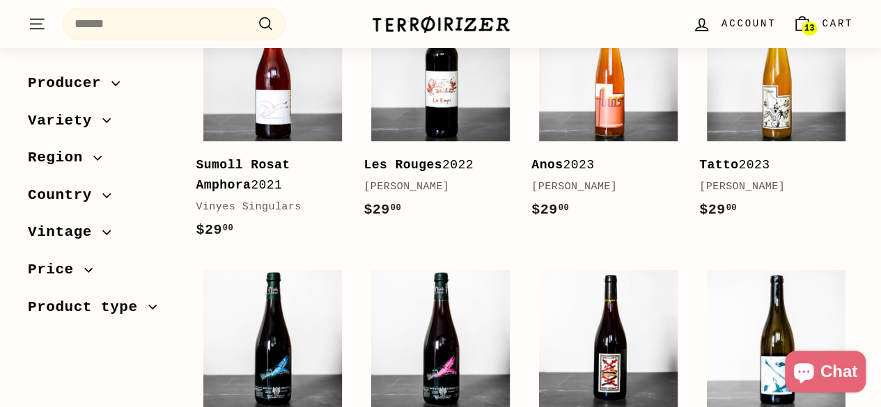
scroll to position [2507, 0]
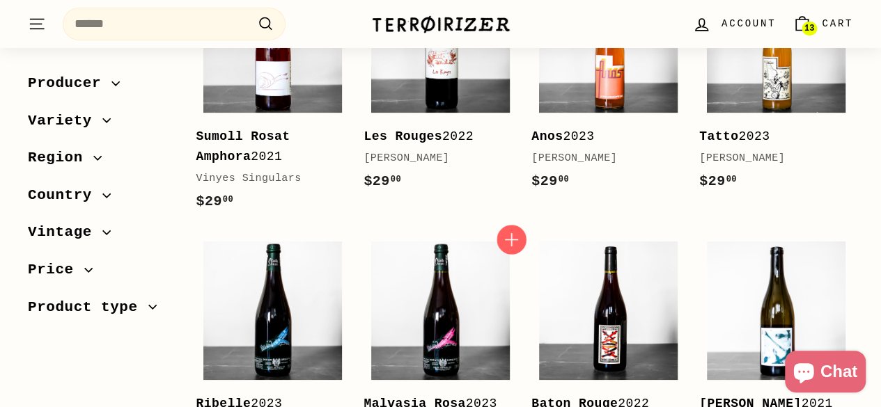
click at [508, 231] on icon "button" at bounding box center [511, 240] width 18 height 18
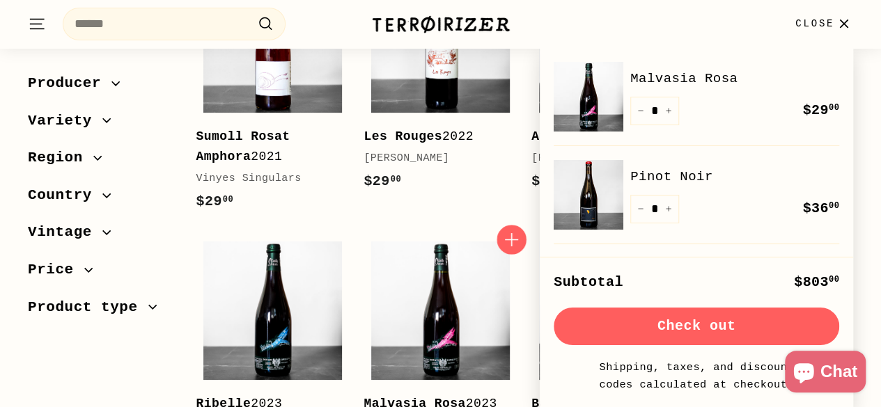
click at [512, 231] on icon "button" at bounding box center [511, 240] width 18 height 18
click at [125, 342] on div "Sort Featured Best selling Alphabetically, A-Z Alphabetically, Z-A Price, low t…" at bounding box center [97, 205] width 168 height 275
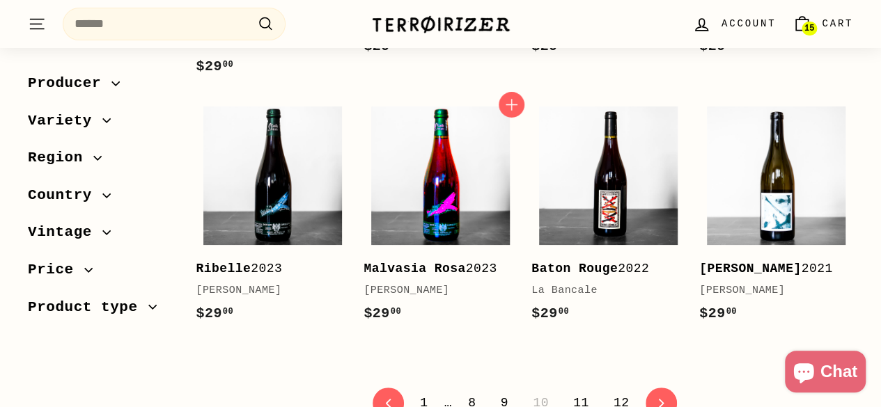
scroll to position [2647, 0]
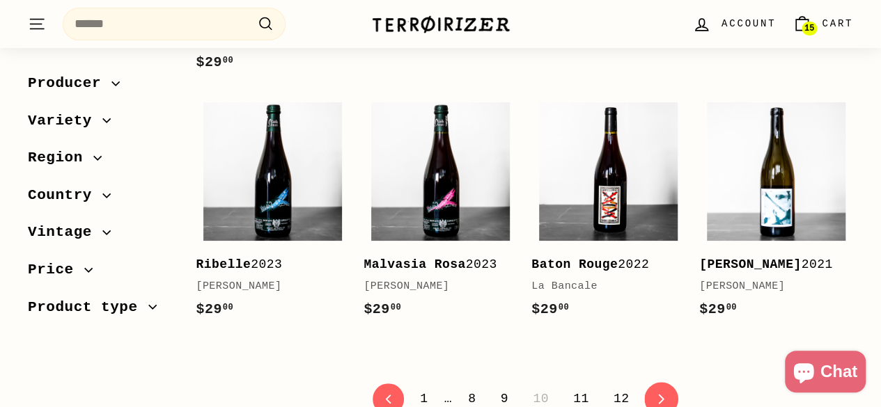
click at [646, 382] on link "icon-chevron Next" at bounding box center [661, 399] width 34 height 34
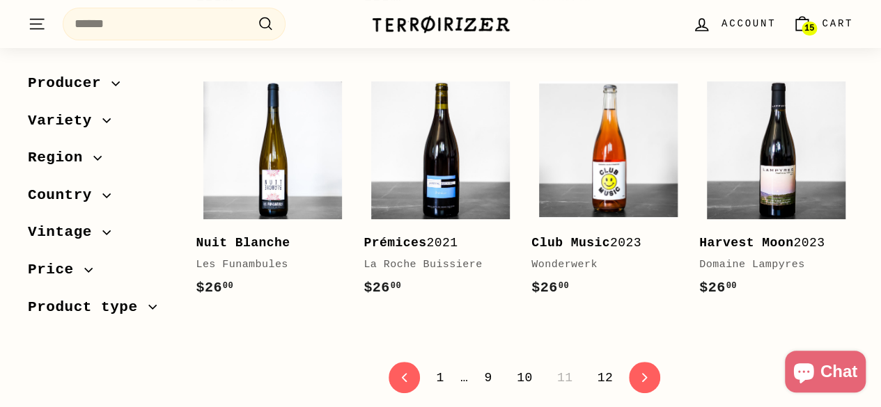
scroll to position [2716, 0]
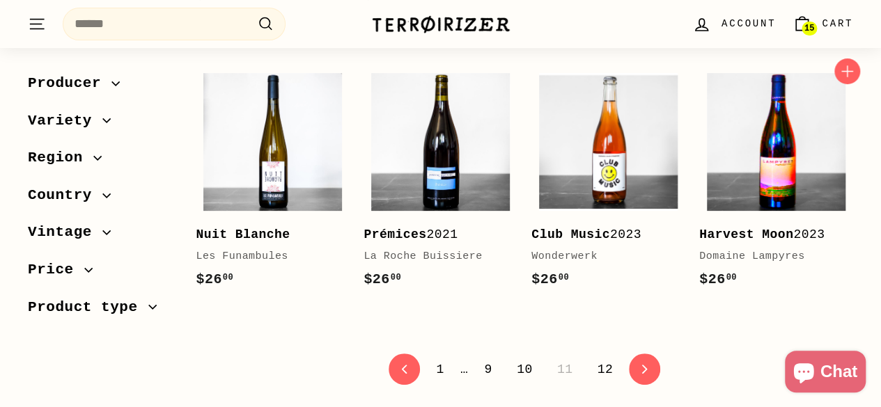
click at [761, 102] on img at bounding box center [776, 142] width 139 height 139
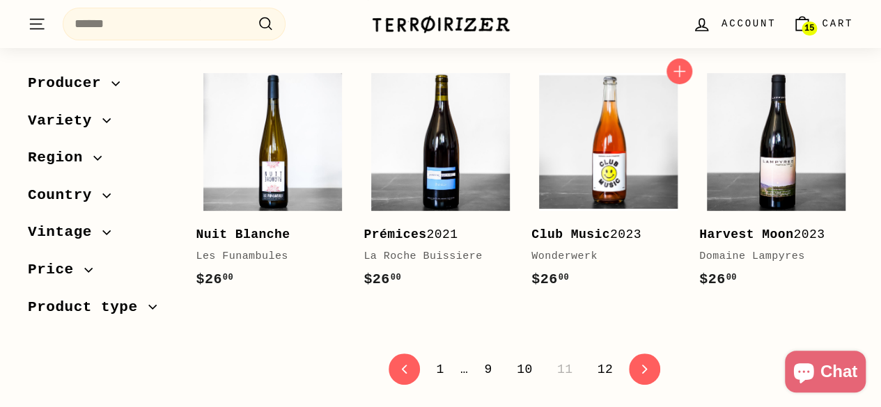
scroll to position [2698, 0]
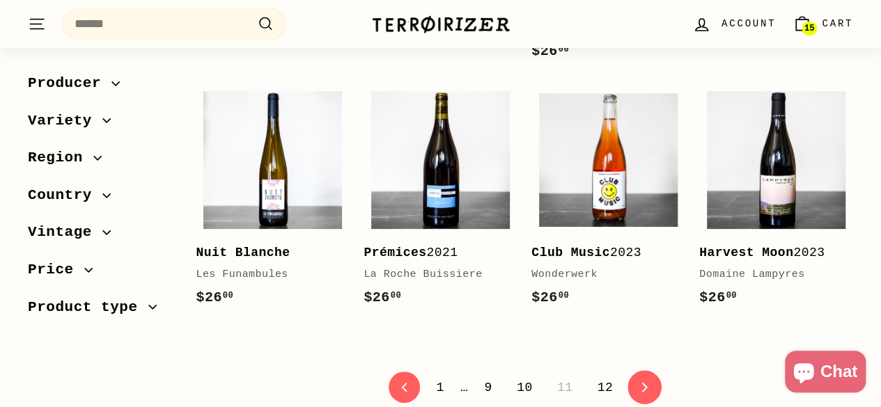
click at [644, 371] on link "icon-chevron Next" at bounding box center [645, 388] width 34 height 34
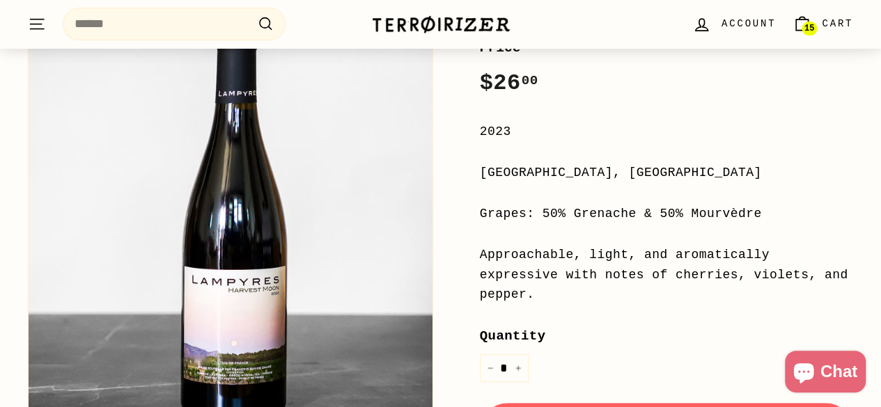
scroll to position [279, 0]
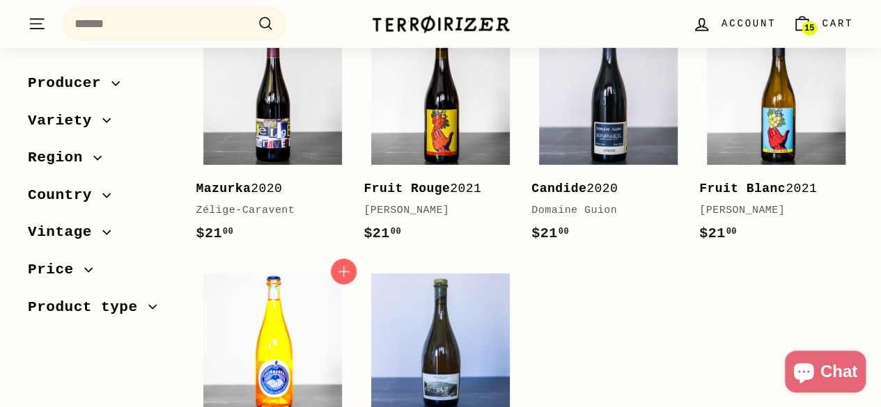
scroll to position [2089, 0]
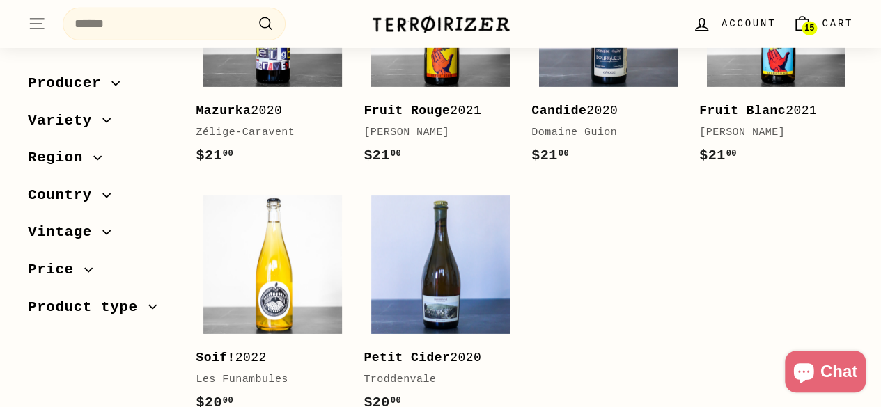
click at [811, 27] on span "15" at bounding box center [809, 29] width 10 height 10
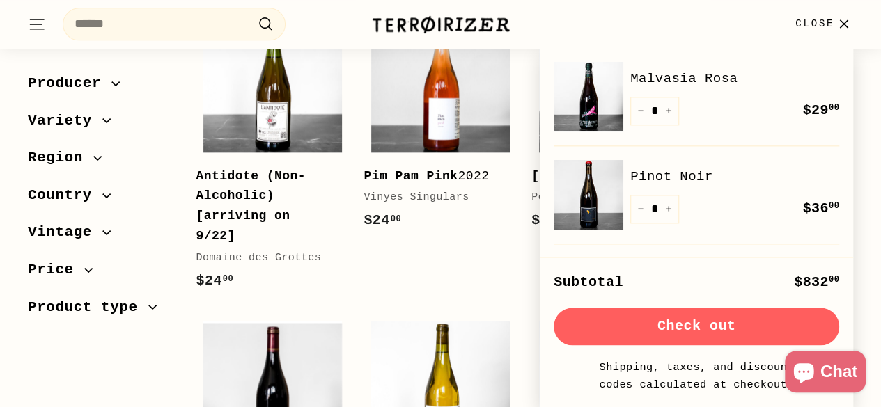
scroll to position [0, 0]
